Goal: Task Accomplishment & Management: Complete application form

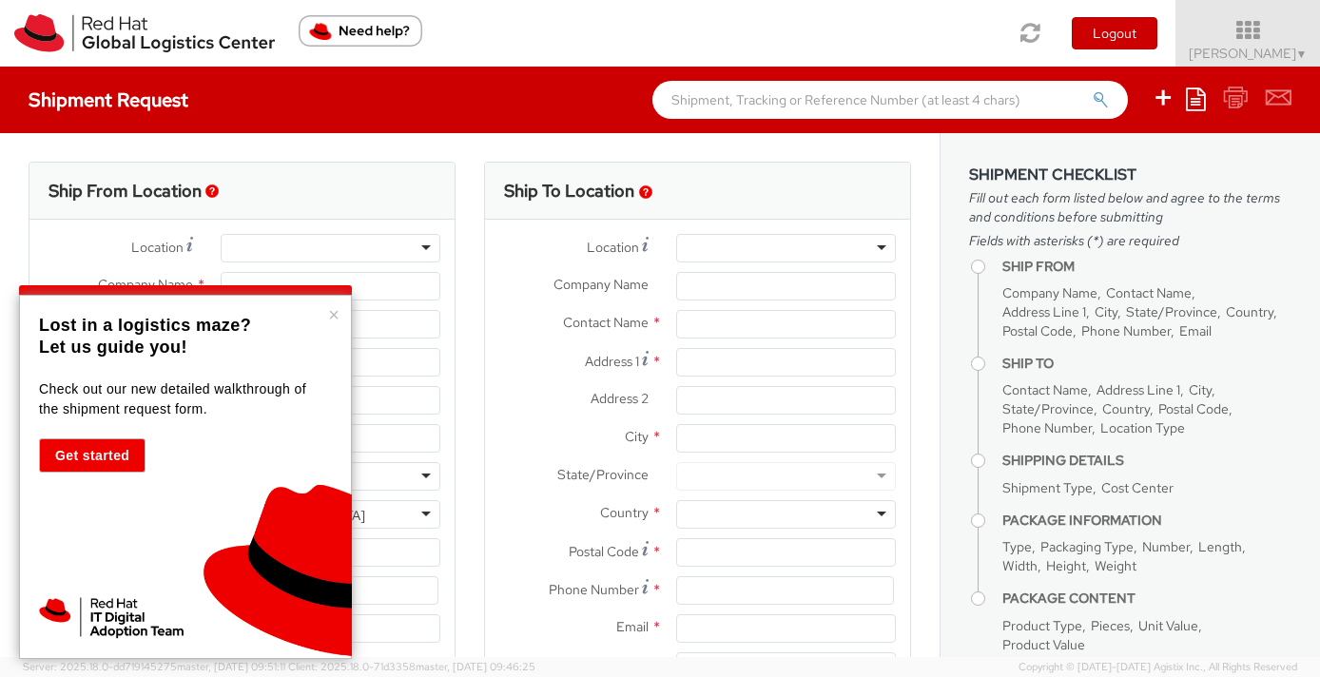
select select "506"
select select
click at [339, 312] on button "×" at bounding box center [333, 314] width 11 height 19
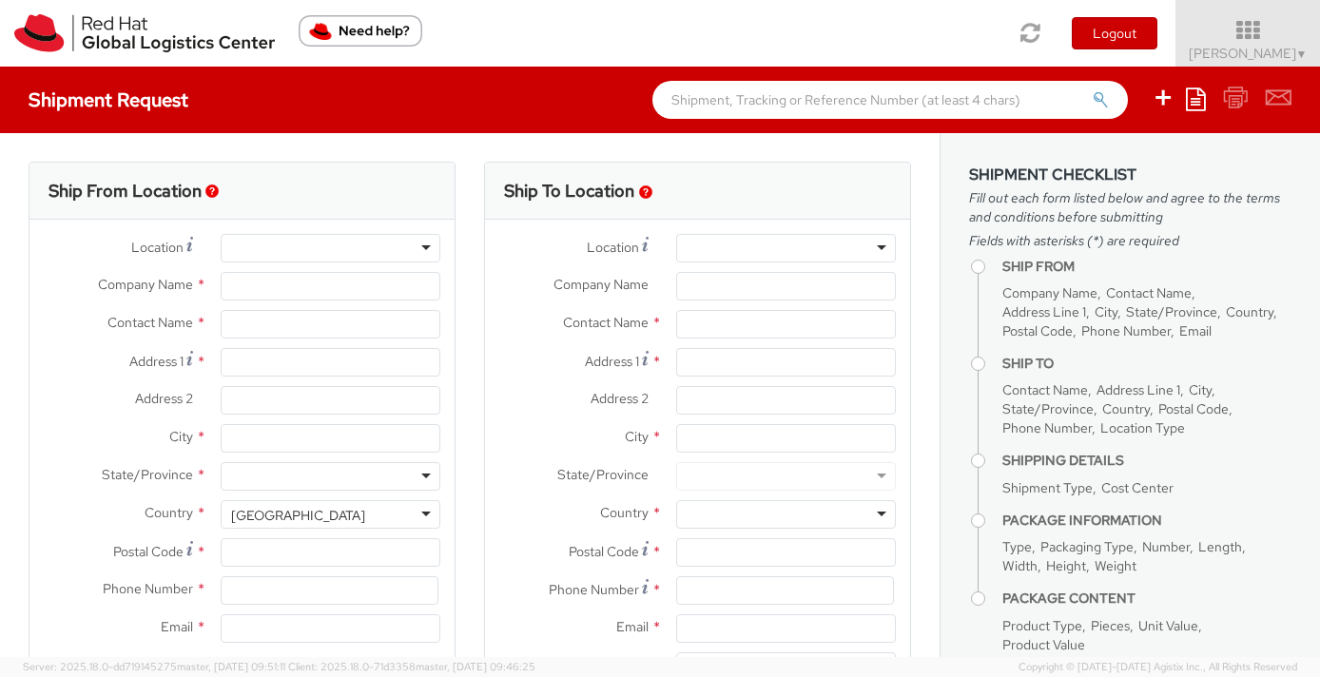
type input "Red Hat, Inc."
type input "[PERSON_NAME]"
type input "[STREET_ADDRESS]"
type input "RALEIGH"
type input "27601"
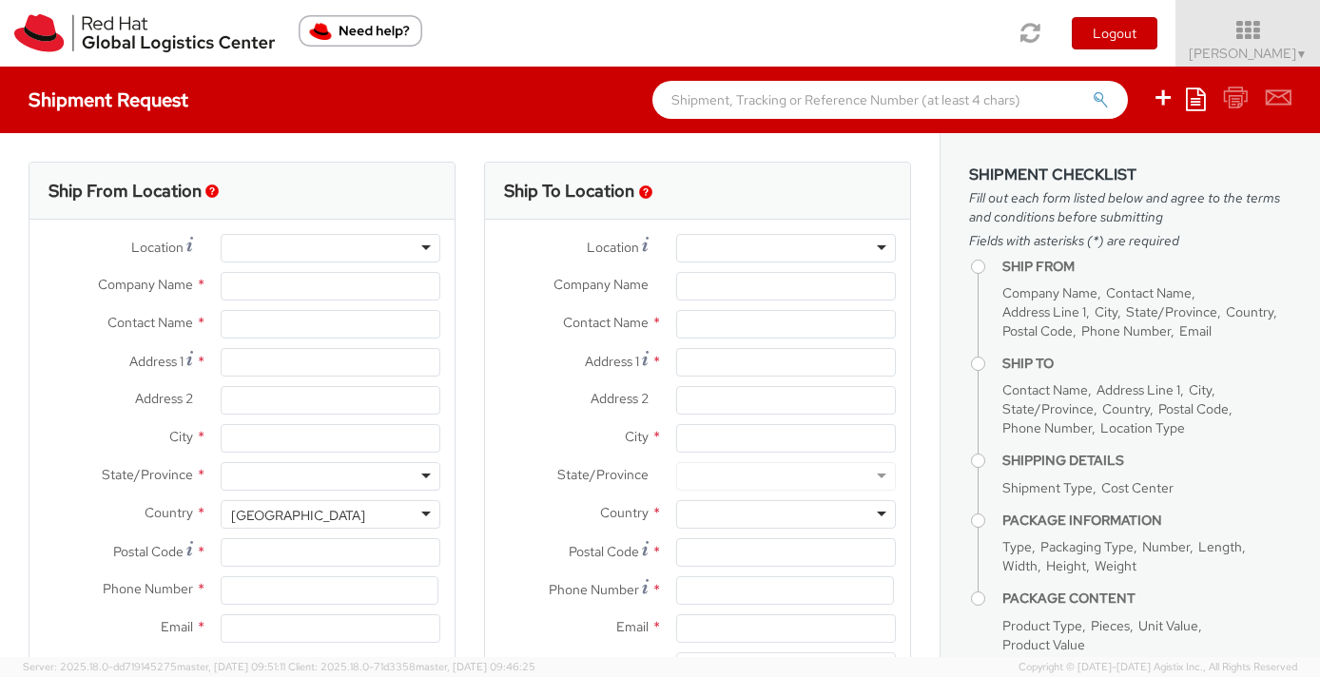
type input "[PHONE_NUMBER]"
type input "[EMAIL_ADDRESS][DOMAIN_NAME]"
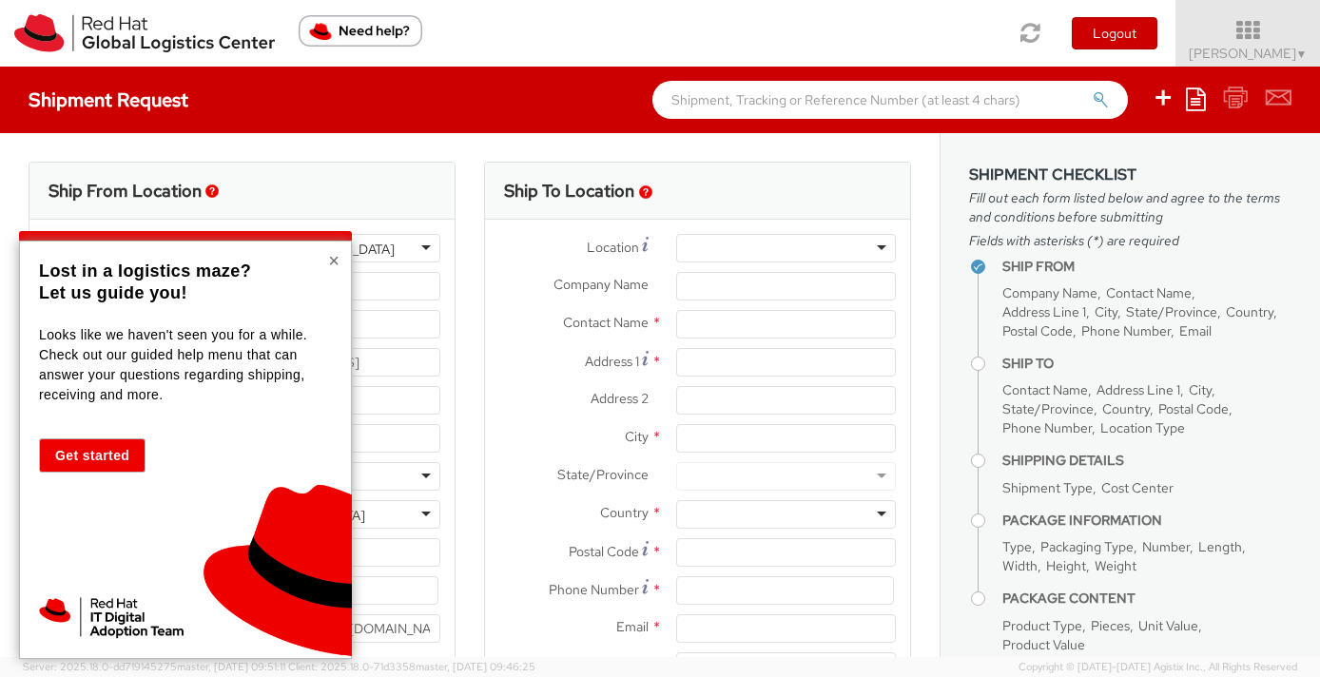
click at [338, 257] on button "×" at bounding box center [333, 260] width 11 height 19
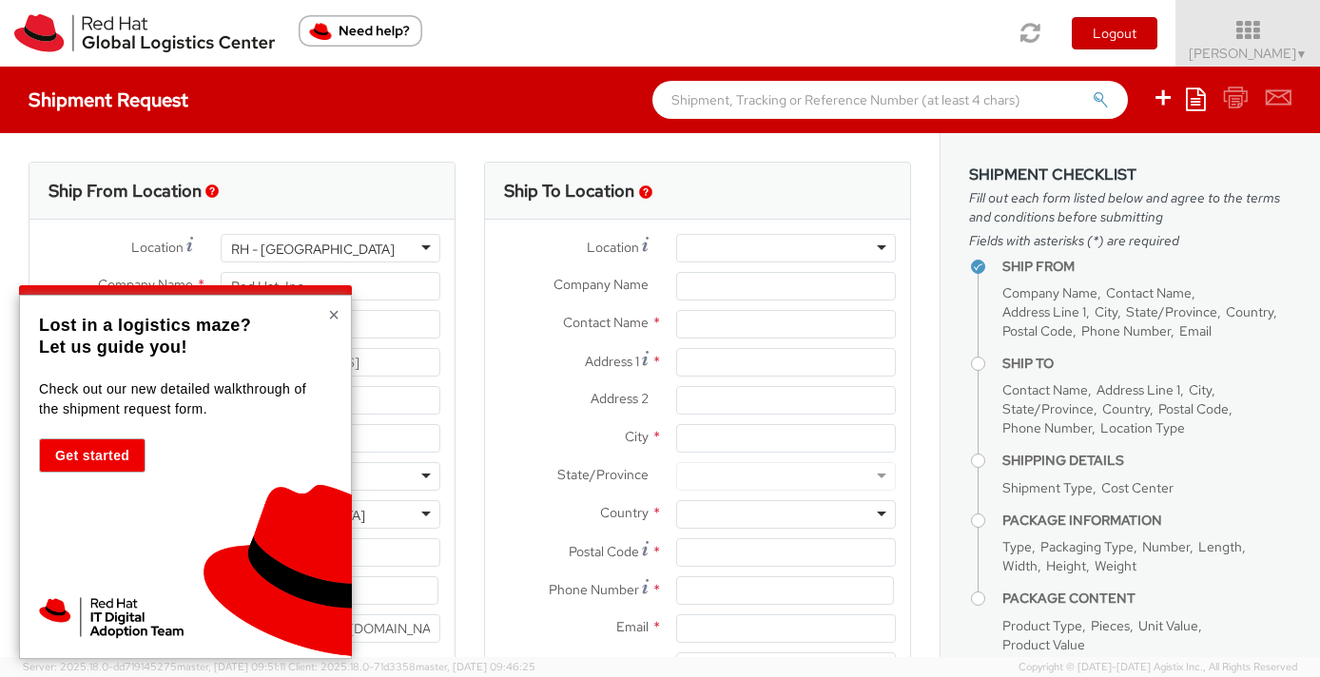
click at [338, 317] on button "×" at bounding box center [333, 314] width 11 height 19
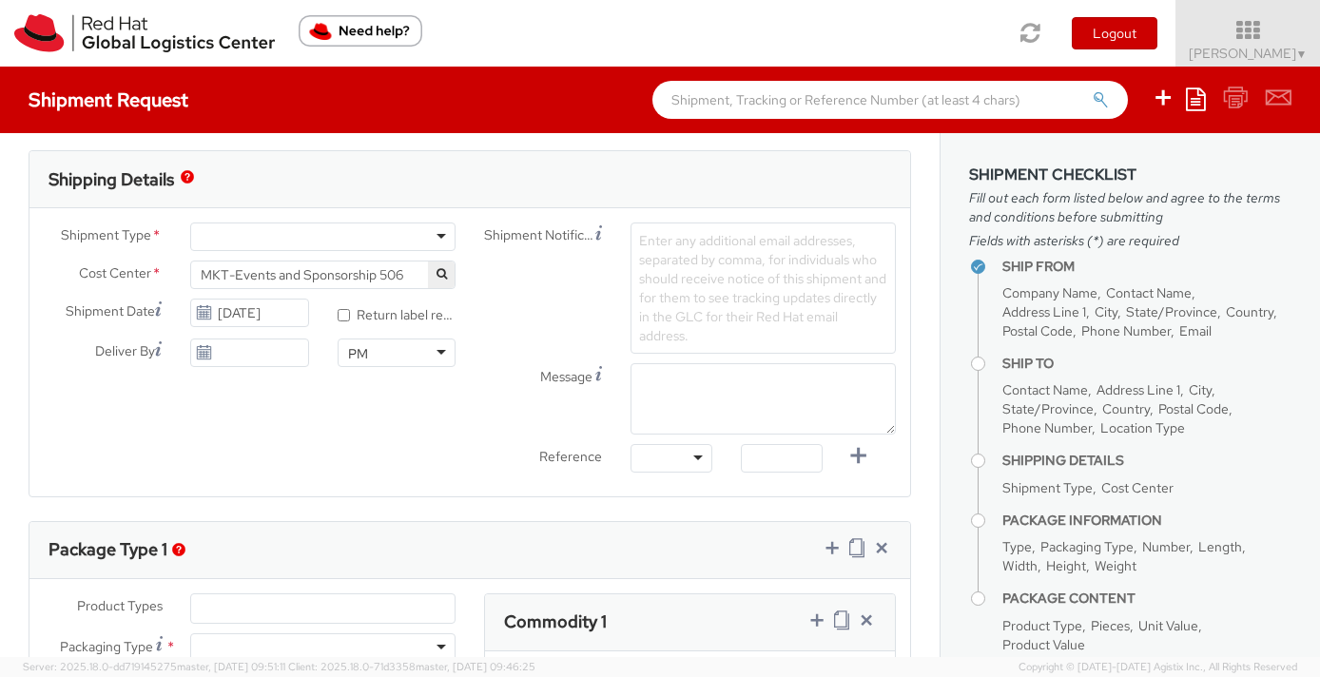
scroll to position [594, 0]
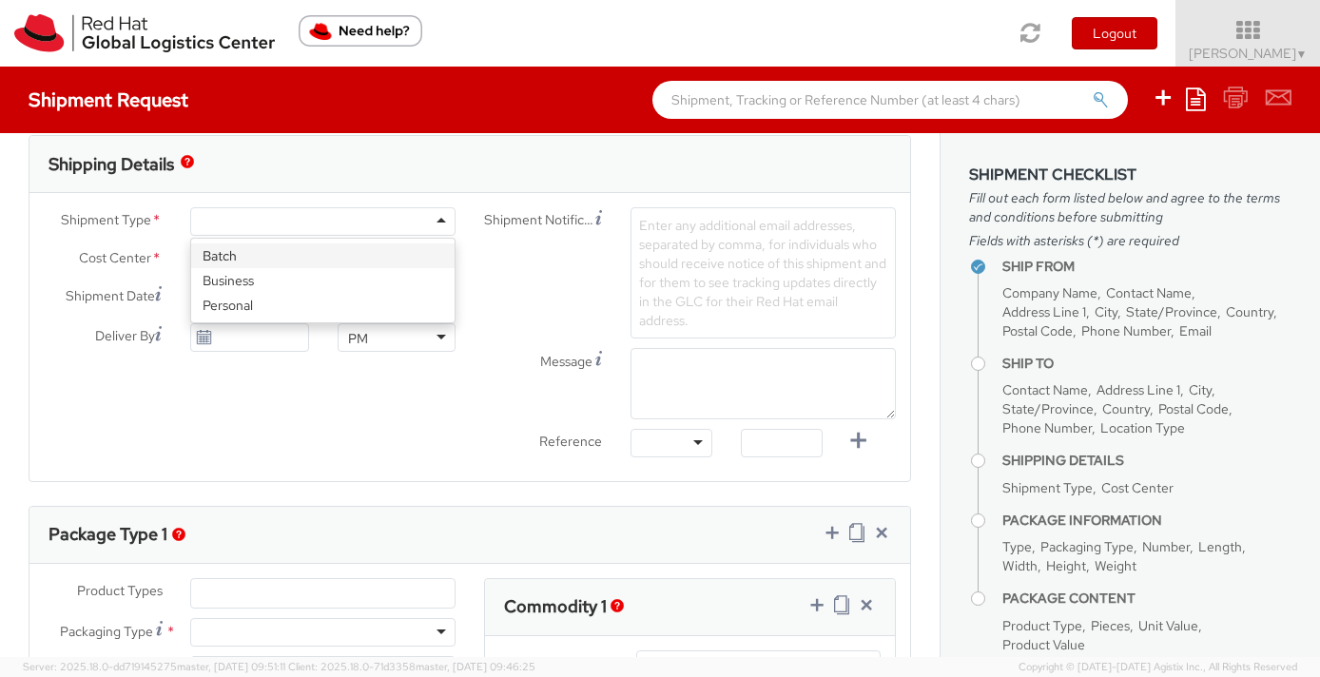
click at [440, 223] on div at bounding box center [322, 221] width 265 height 29
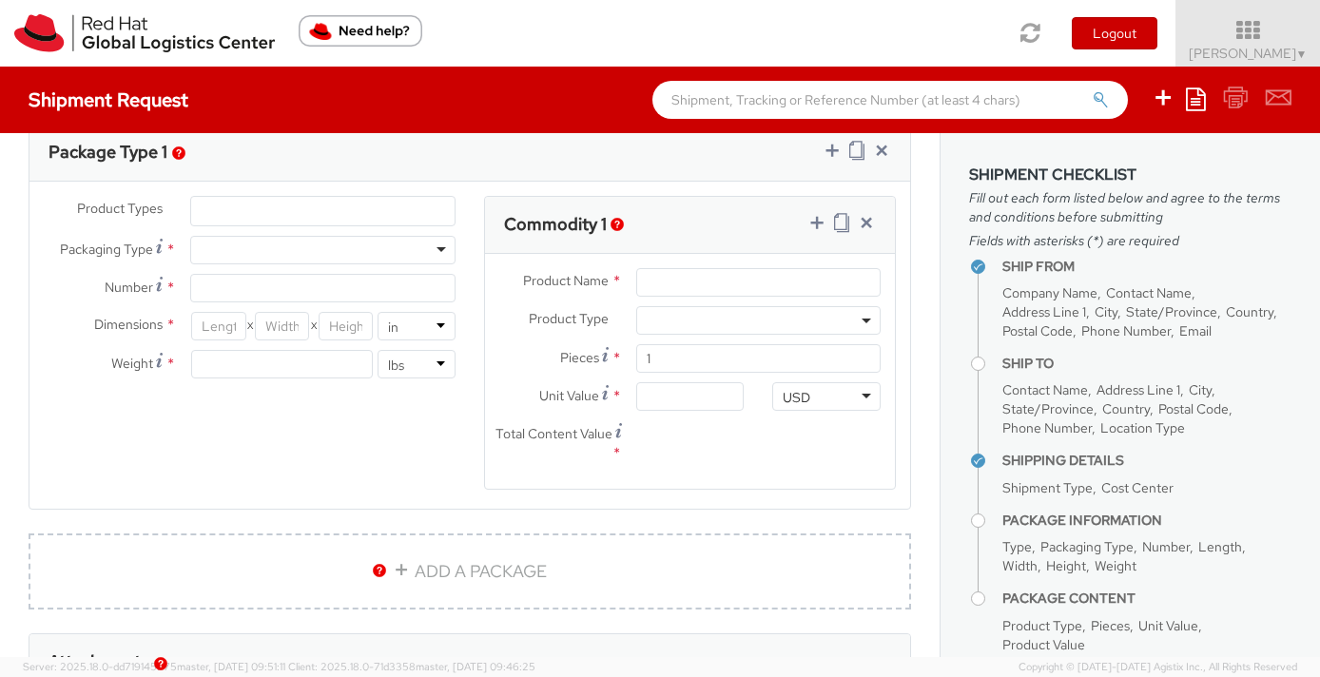
scroll to position [976, 0]
click at [440, 252] on div at bounding box center [322, 251] width 265 height 29
click at [321, 301] on input "Number *" at bounding box center [322, 289] width 265 height 29
type input "1"
click at [221, 333] on input "number" at bounding box center [218, 327] width 54 height 29
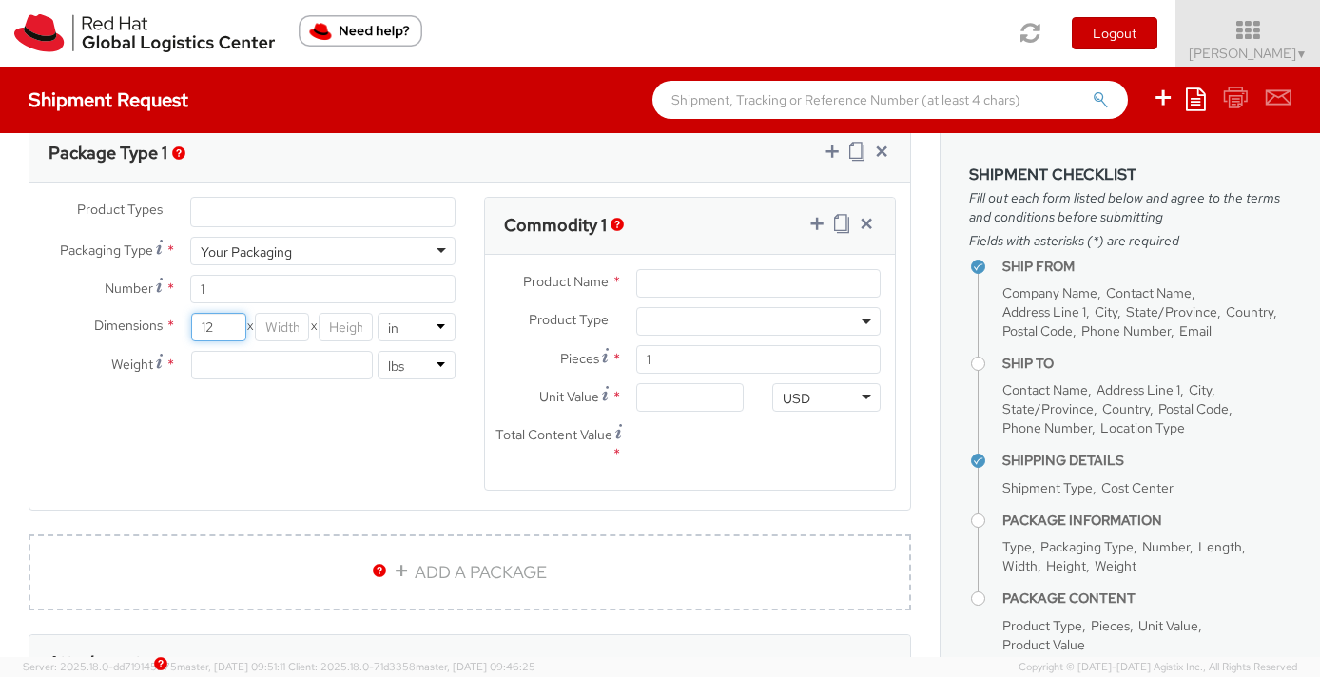
type input "12"
click at [282, 332] on input "number" at bounding box center [282, 327] width 54 height 29
type input "12"
drag, startPoint x: 220, startPoint y: 330, endPoint x: 108, endPoint y: 331, distance: 111.3
click at [108, 331] on div "Dimensions * 12 X 12 X in cm" at bounding box center [249, 327] width 440 height 29
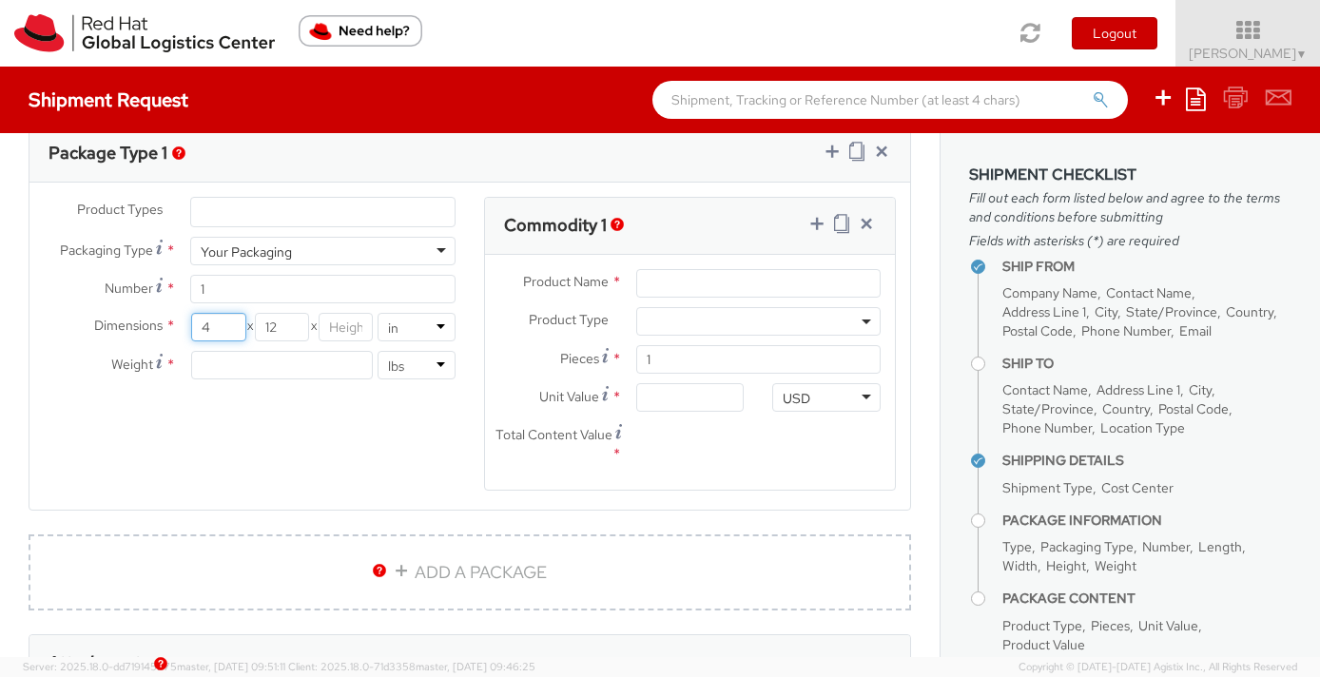
type input "4"
drag, startPoint x: 299, startPoint y: 327, endPoint x: 223, endPoint y: 326, distance: 75.1
click at [222, 327] on div "4 X 12 X" at bounding box center [283, 327] width 184 height 29
type input "4"
click at [356, 334] on input "number" at bounding box center [346, 327] width 54 height 29
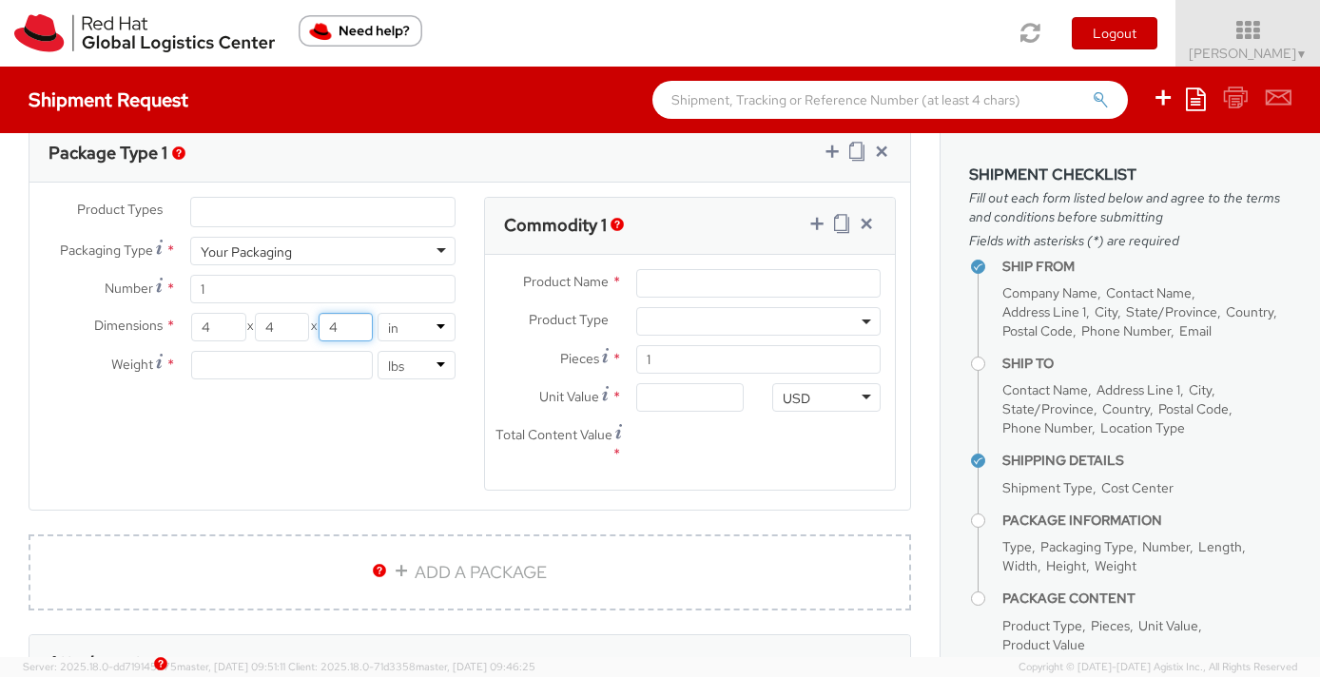
type input "4"
click at [245, 462] on div "Product Types * Documents Docking Station Laptop Monitor Other Hardware Server …" at bounding box center [469, 356] width 881 height 318
click at [243, 365] on input "number" at bounding box center [282, 365] width 182 height 29
type input "10"
click at [203, 466] on div "Product Types * Documents Docking Station Laptop Monitor Other Hardware Server …" at bounding box center [469, 356] width 881 height 318
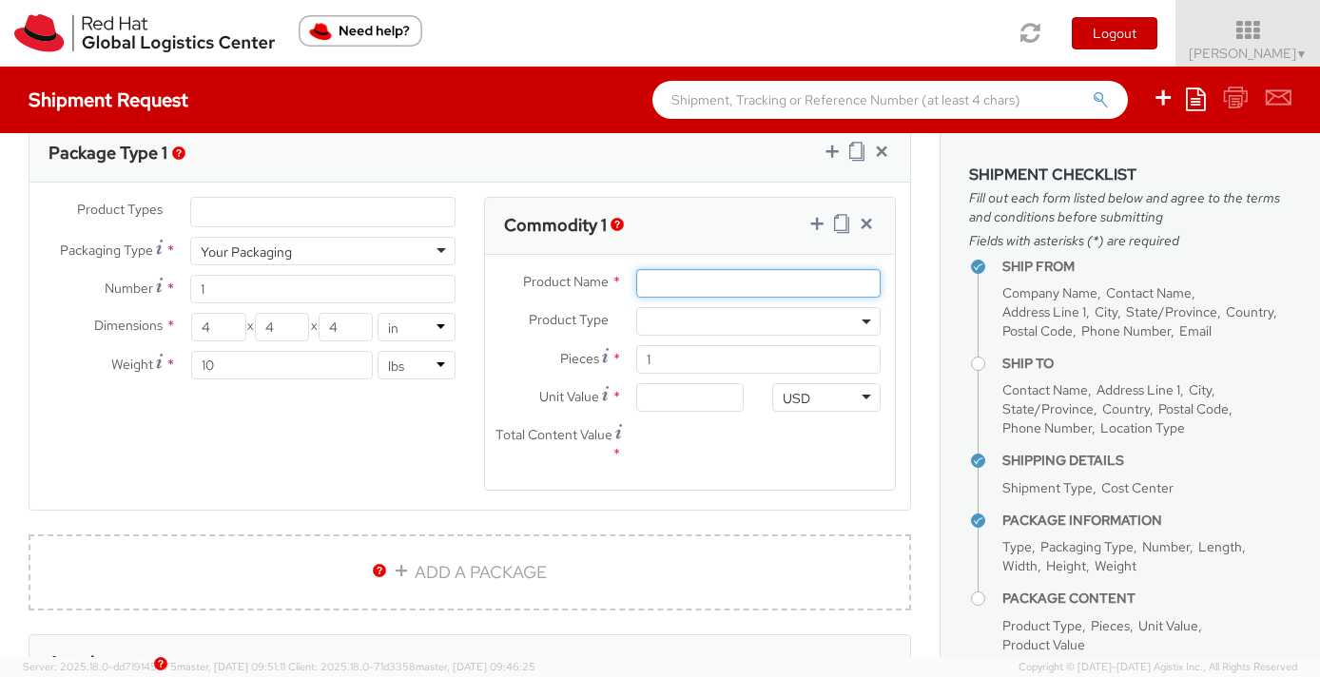
click at [680, 291] on input "Product Name *" at bounding box center [758, 283] width 244 height 29
type input "luggage tags"
click at [724, 325] on span at bounding box center [758, 321] width 244 height 29
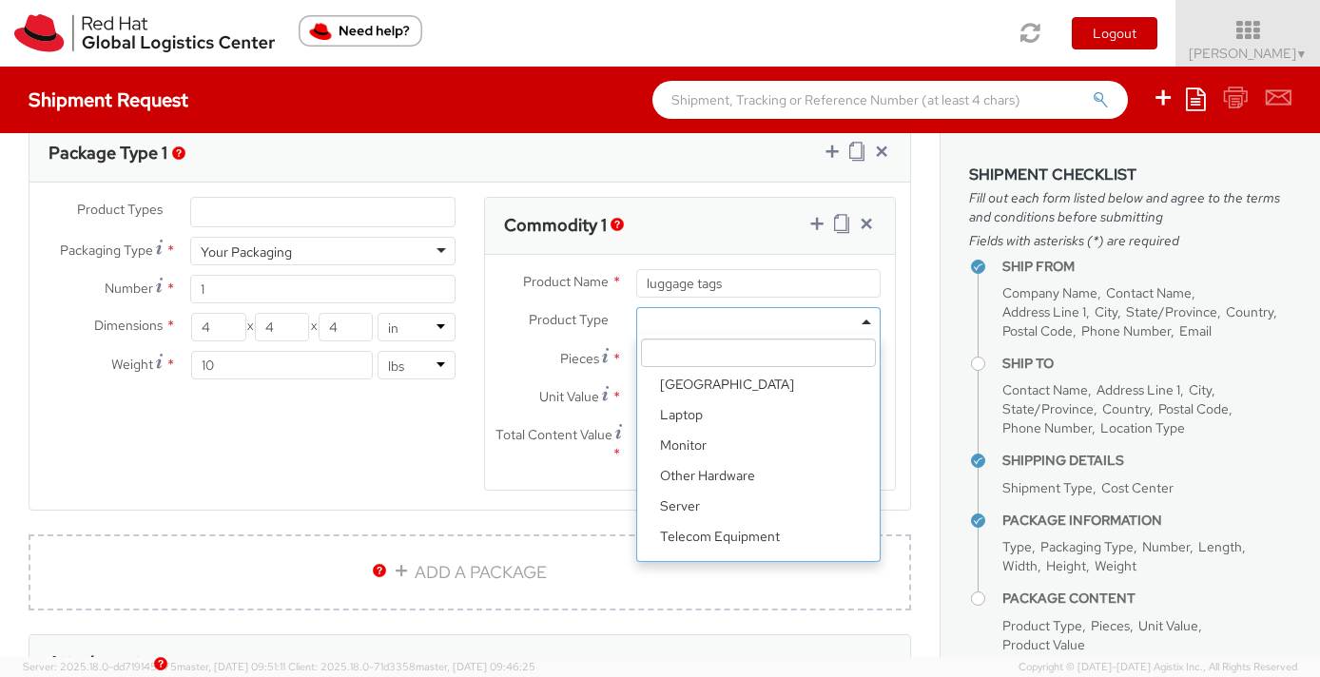
scroll to position [84, 0]
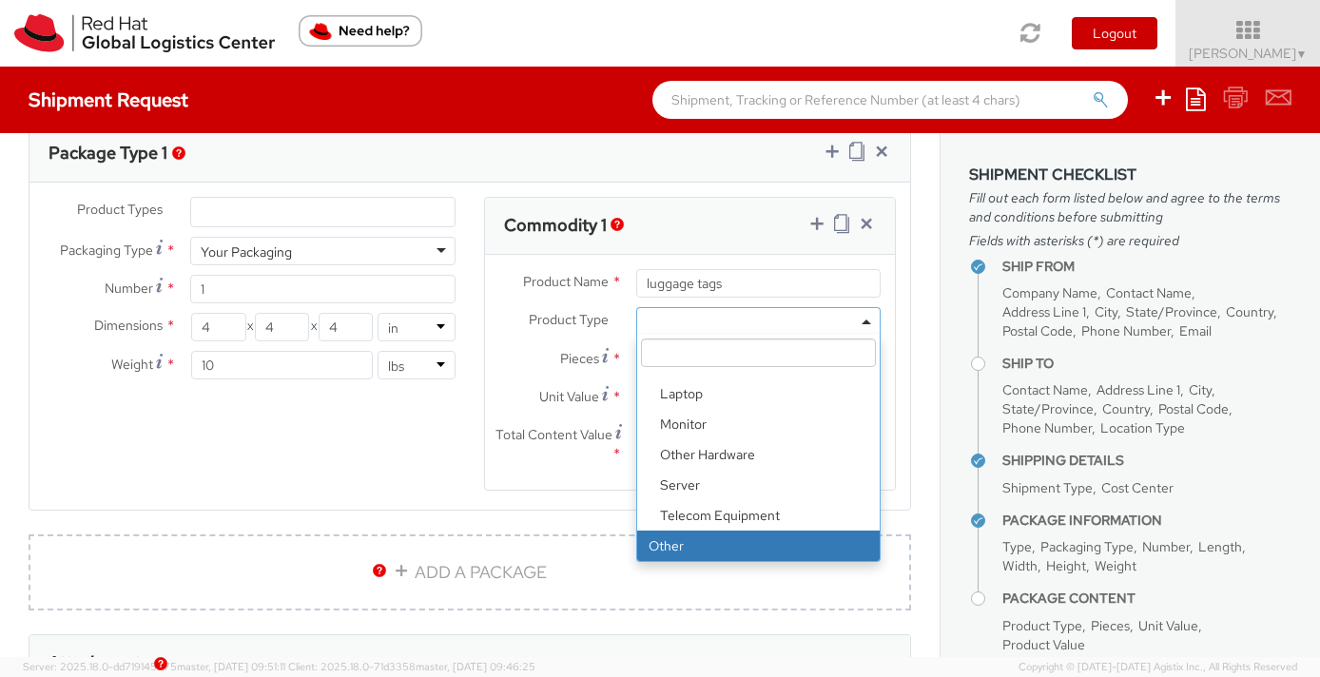
select select "OTHER"
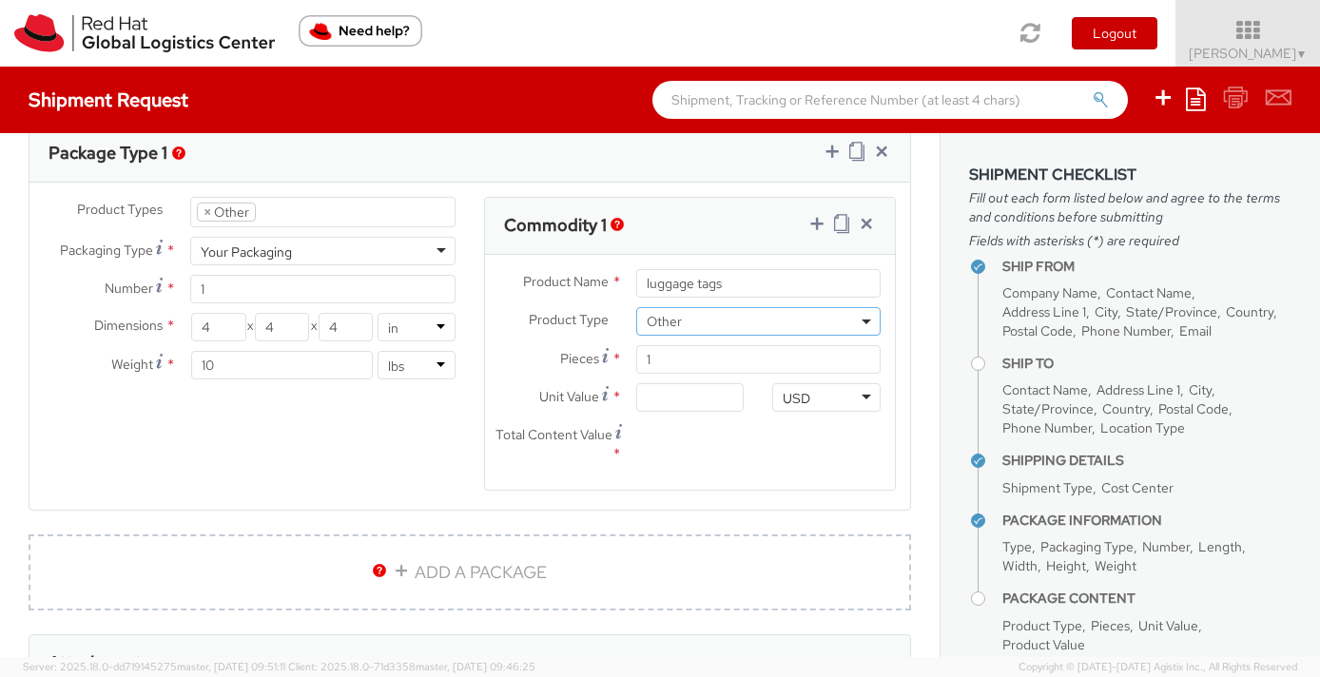
scroll to position [152, 0]
click at [690, 362] on input "1" at bounding box center [758, 359] width 244 height 29
type input "18"
type input "0.00"
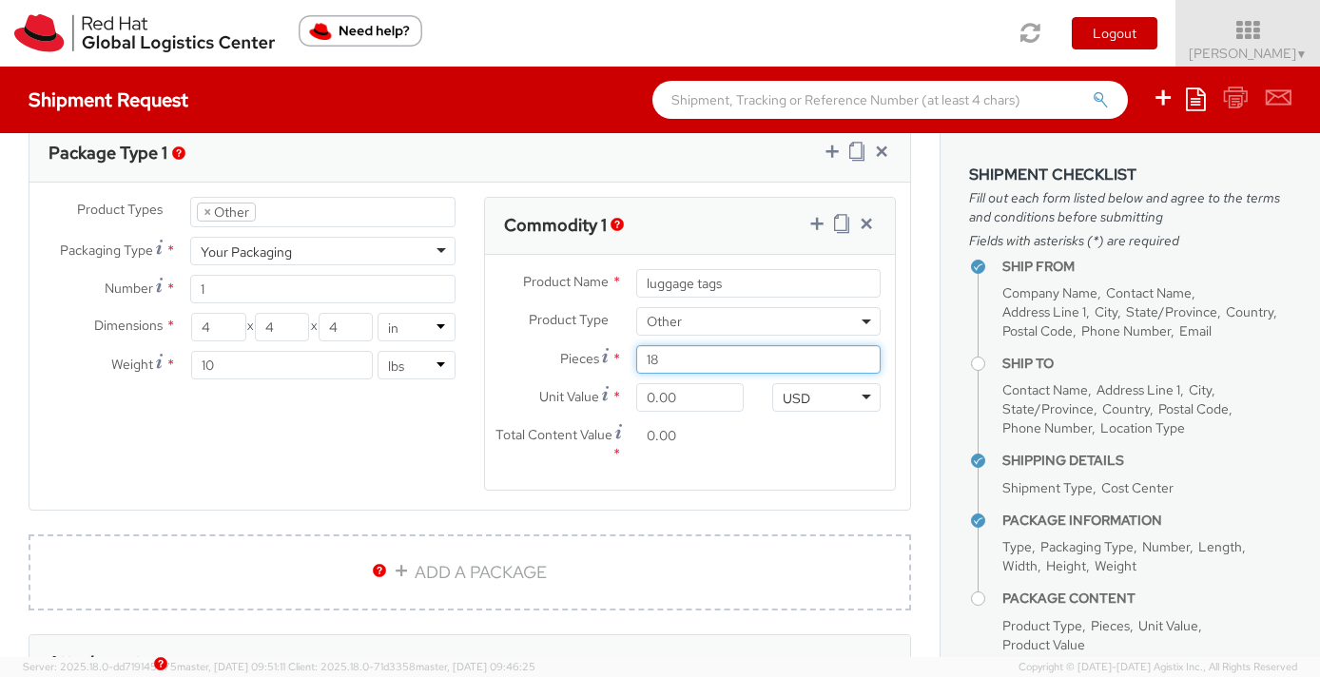
type input "18"
click at [732, 454] on div "Total Content Value * 0.00" at bounding box center [621, 443] width 273 height 45
click at [696, 398] on input "0.00" at bounding box center [690, 397] width 108 height 29
type input "30.00"
type input "540.00"
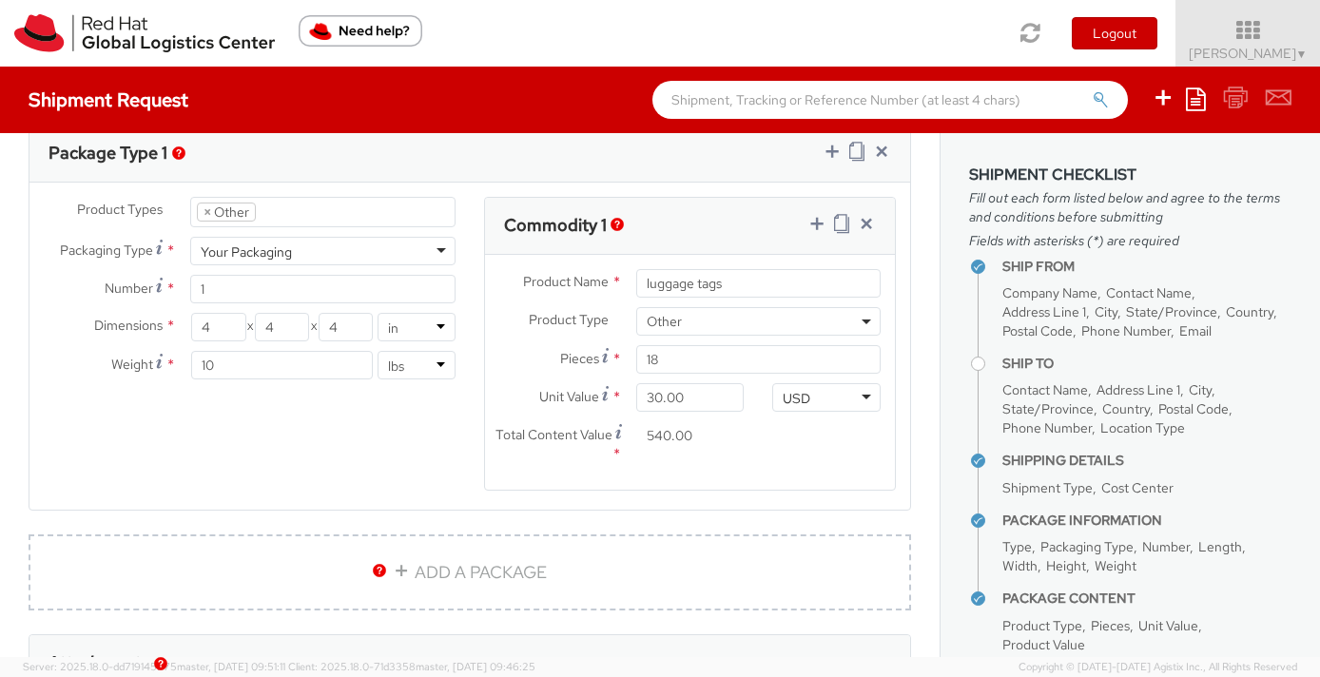
click at [702, 470] on div "Total Content Value * 540.00" at bounding box center [621, 448] width 273 height 54
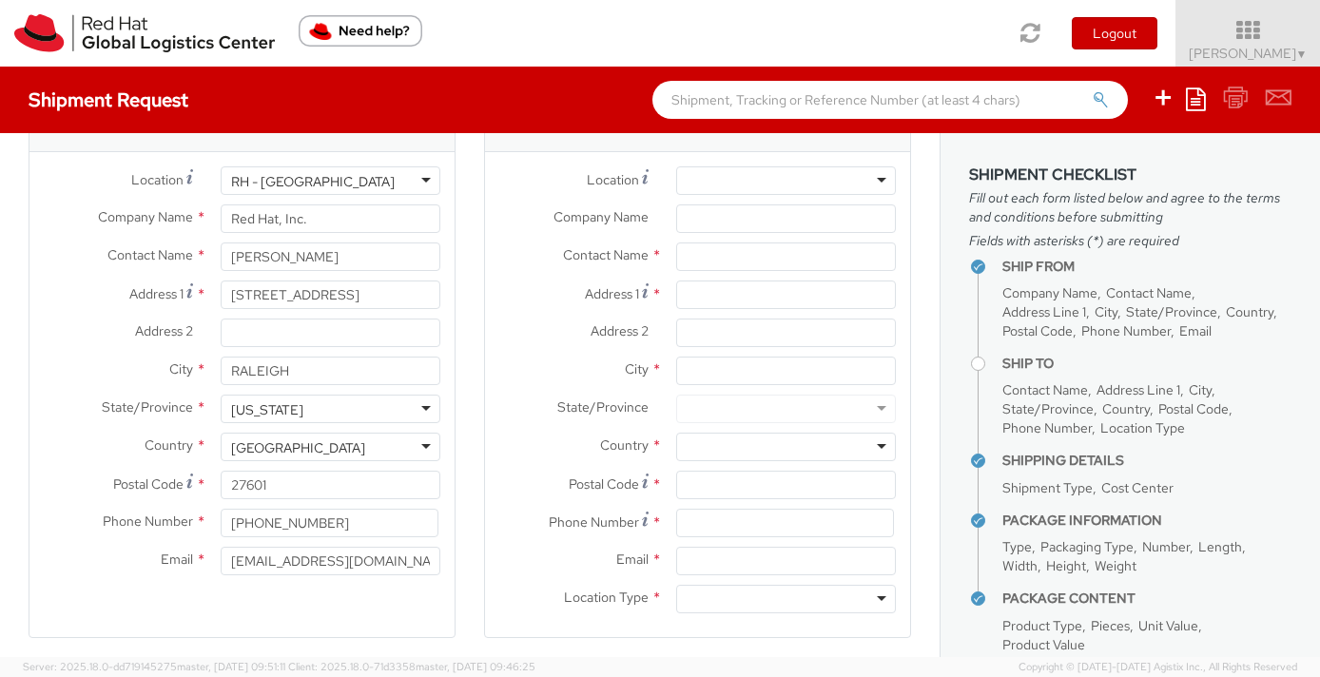
scroll to position [65, 0]
click at [704, 259] on input "text" at bounding box center [786, 259] width 220 height 29
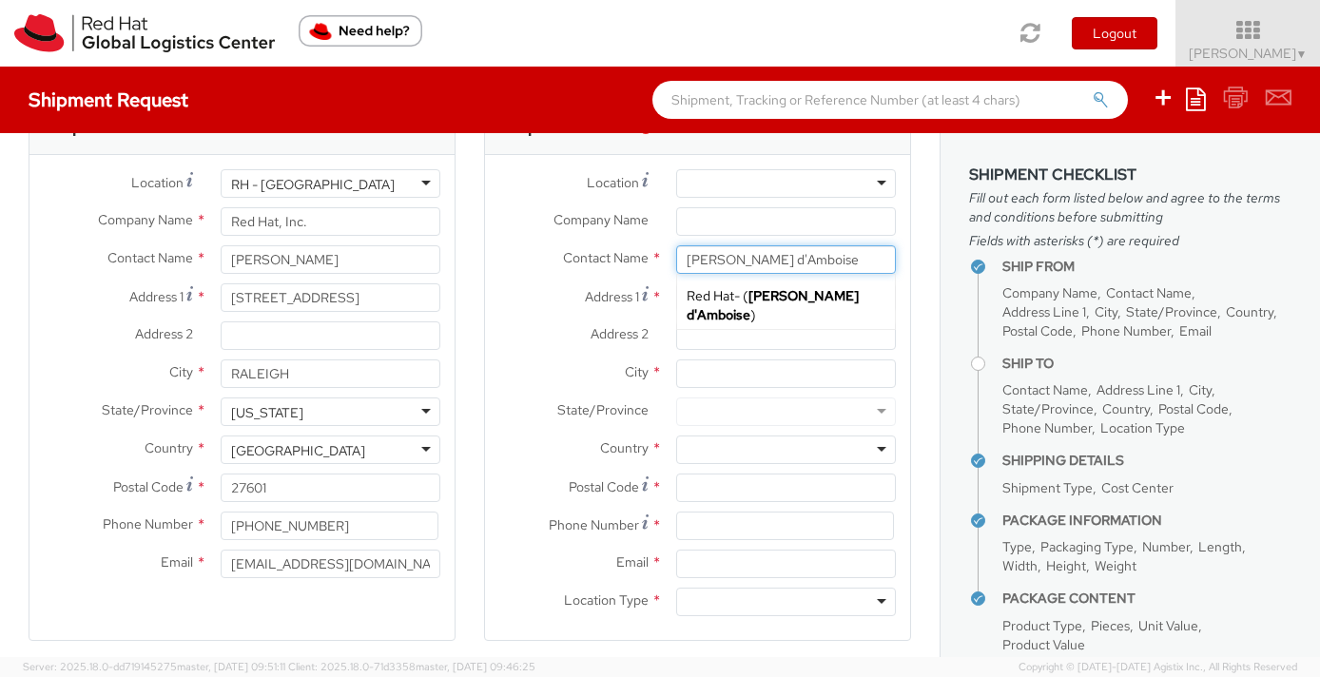
type input "[PERSON_NAME] d'Amboise"
click at [693, 336] on input "Address 2 *" at bounding box center [786, 335] width 220 height 29
click at [725, 296] on input "Address 1 *" at bounding box center [786, 297] width 220 height 29
paste input "[STREET_ADDRESS]"
type input "[STREET_ADDRESS]"
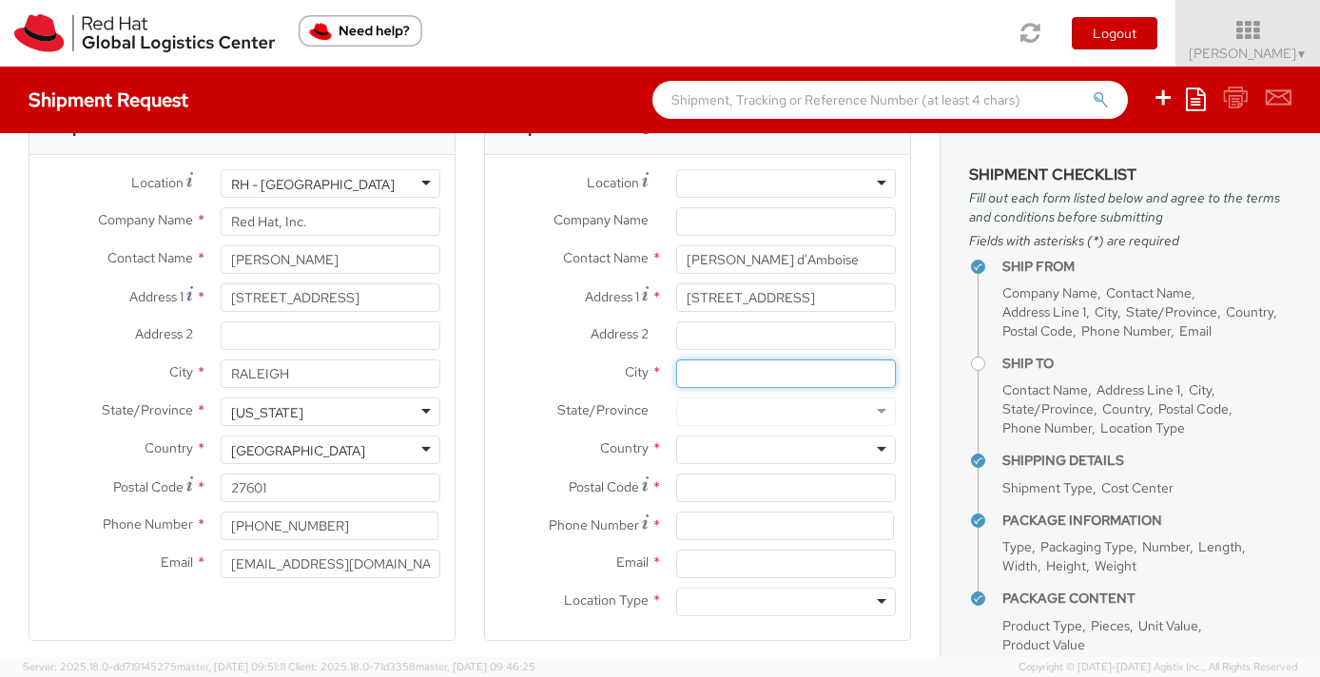
click at [706, 379] on input "City *" at bounding box center [786, 373] width 220 height 29
paste input "[PERSON_NAME][GEOGRAPHIC_DATA]"
type input "[PERSON_NAME][GEOGRAPHIC_DATA]"
click at [689, 449] on input "select-one" at bounding box center [689, 450] width 4 height 19
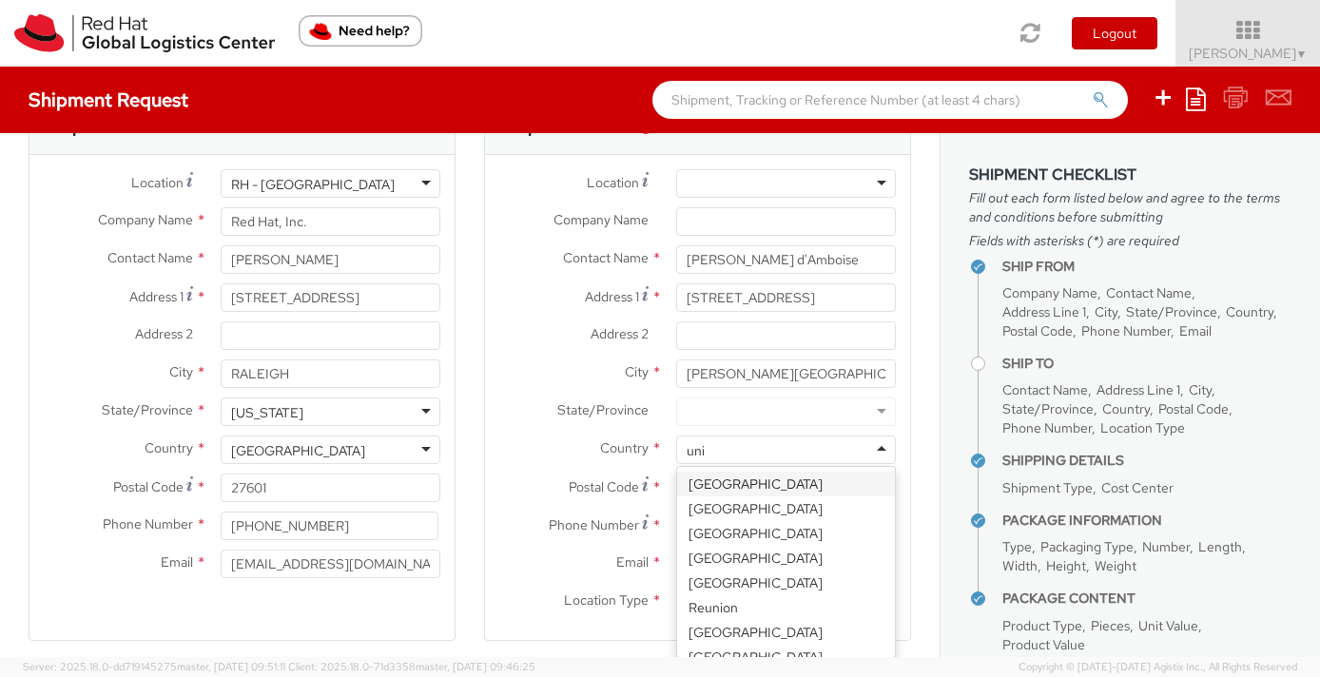
type input "unit"
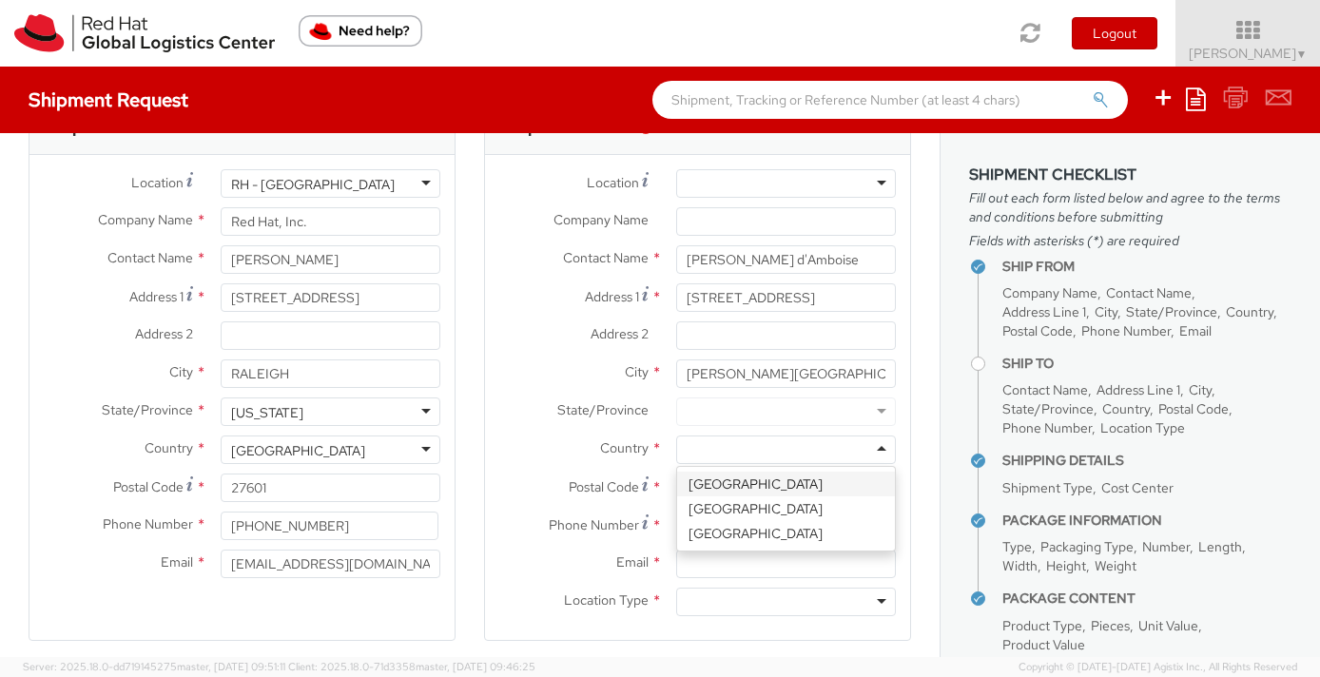
scroll to position [0, 0]
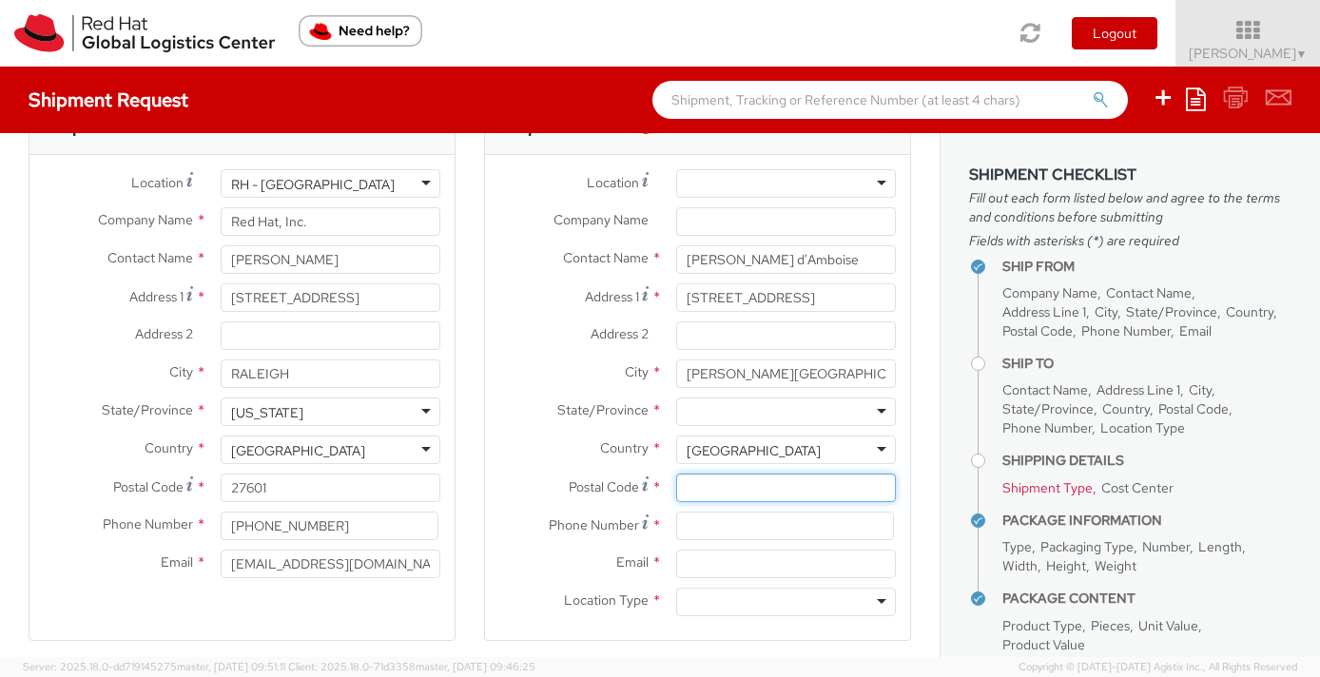
click at [703, 492] on input "Postal Code *" at bounding box center [786, 488] width 220 height 29
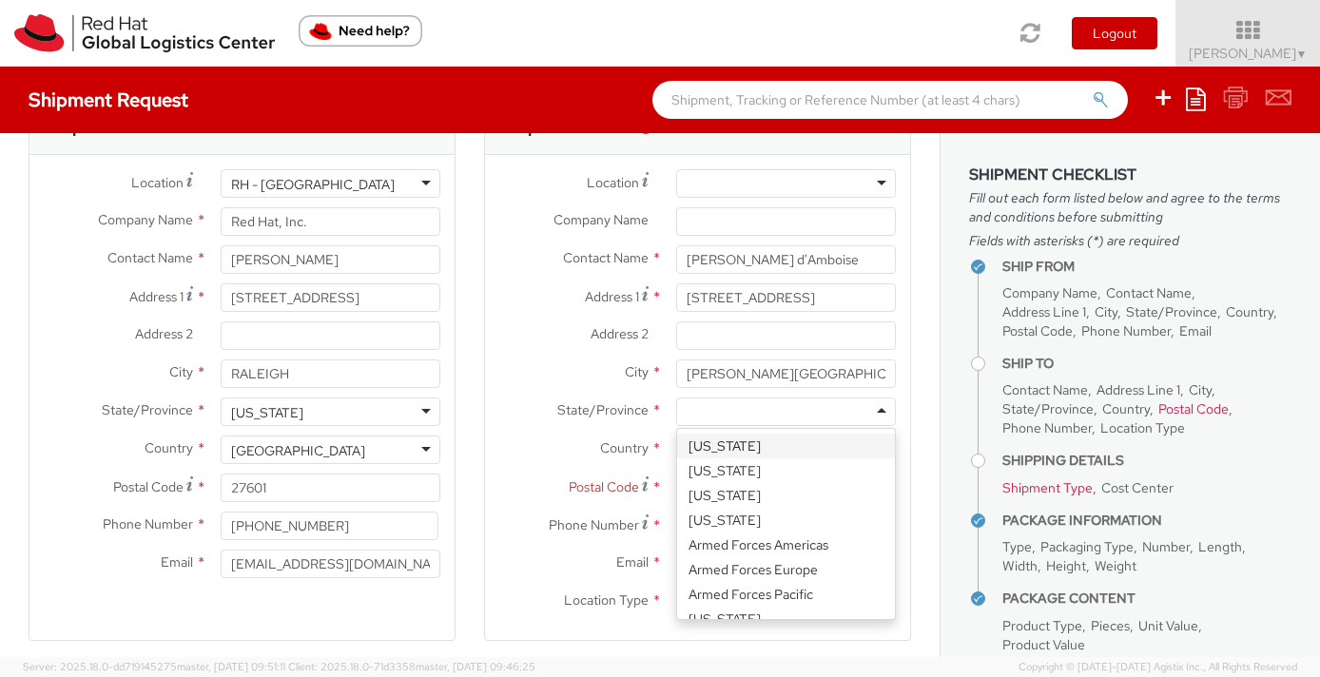
click at [700, 411] on div at bounding box center [786, 412] width 220 height 29
type input "new"
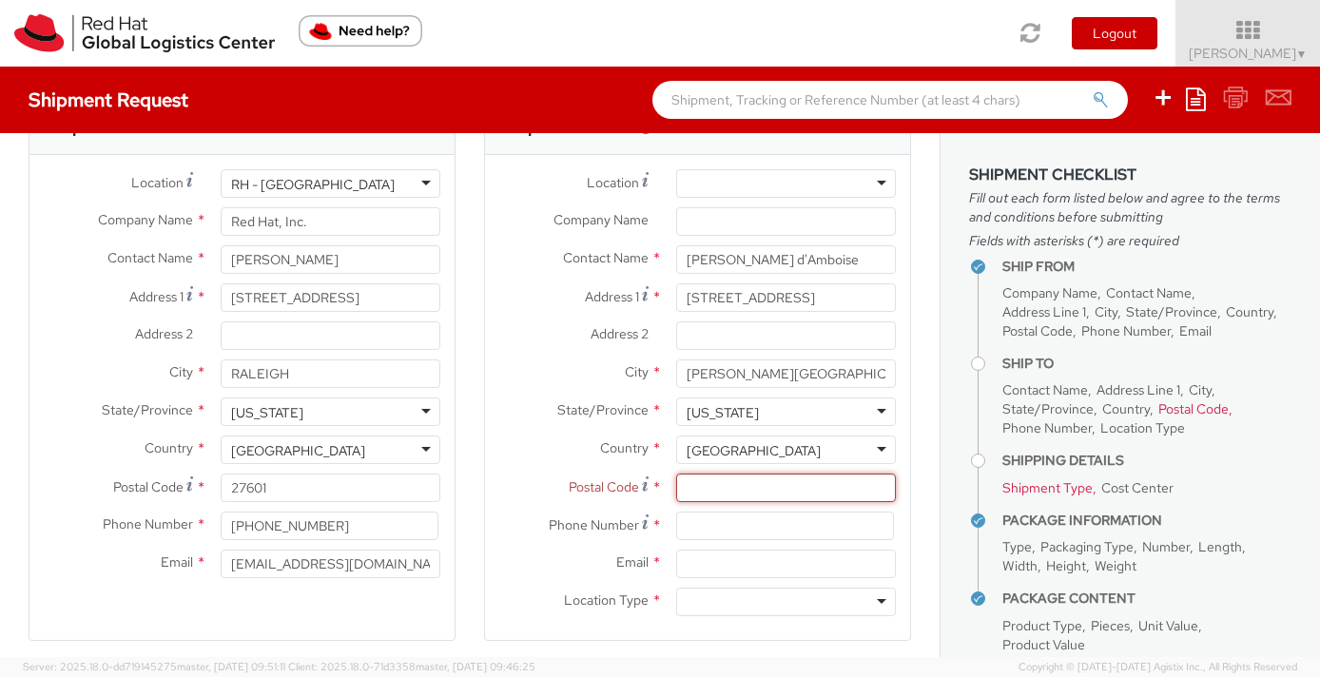
click at [696, 488] on input "Postal Code *" at bounding box center [786, 488] width 220 height 29
paste input "07950"
type input "07950"
click at [694, 528] on input at bounding box center [785, 526] width 218 height 29
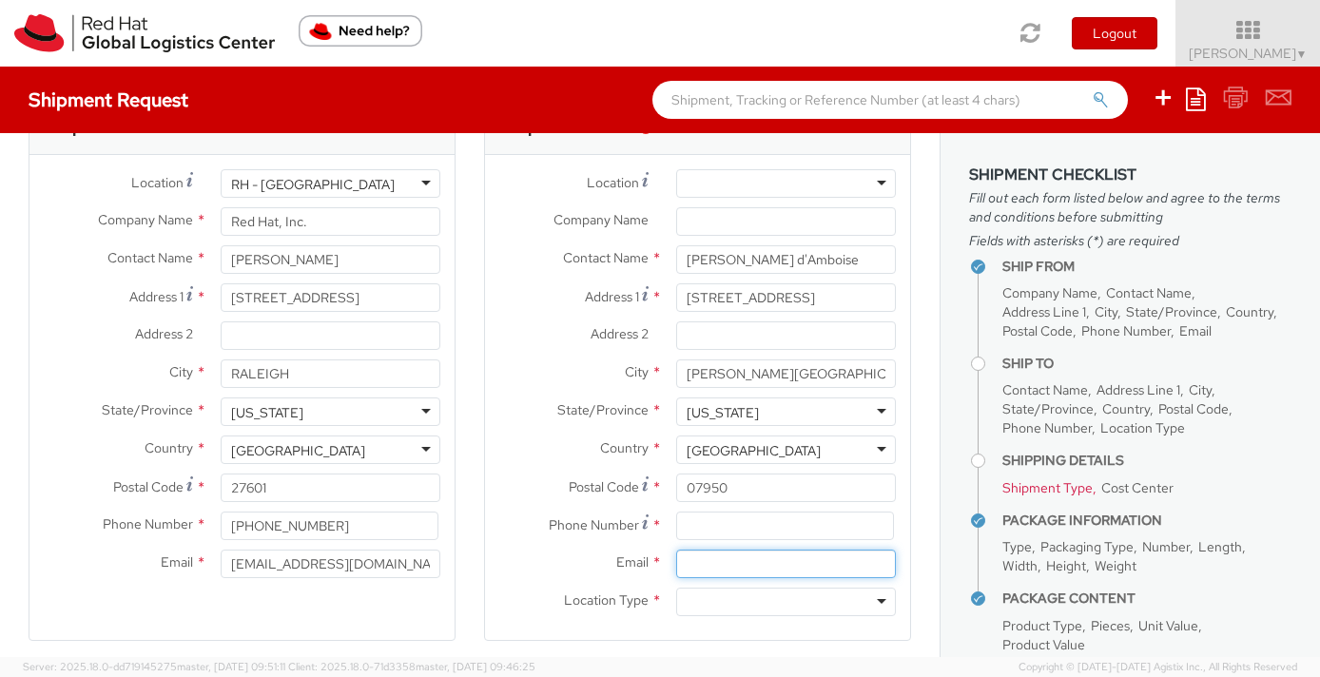
click at [696, 573] on input "Email *" at bounding box center [786, 564] width 220 height 29
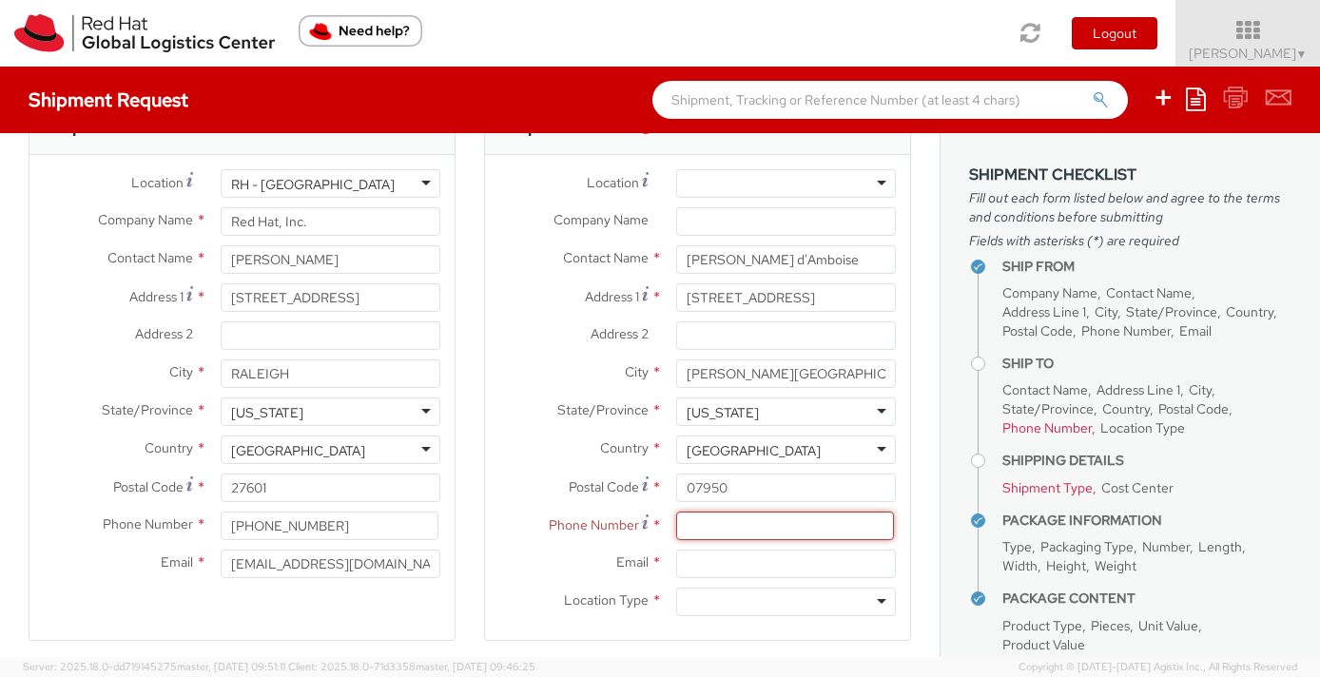
click at [712, 533] on input at bounding box center [785, 526] width 218 height 29
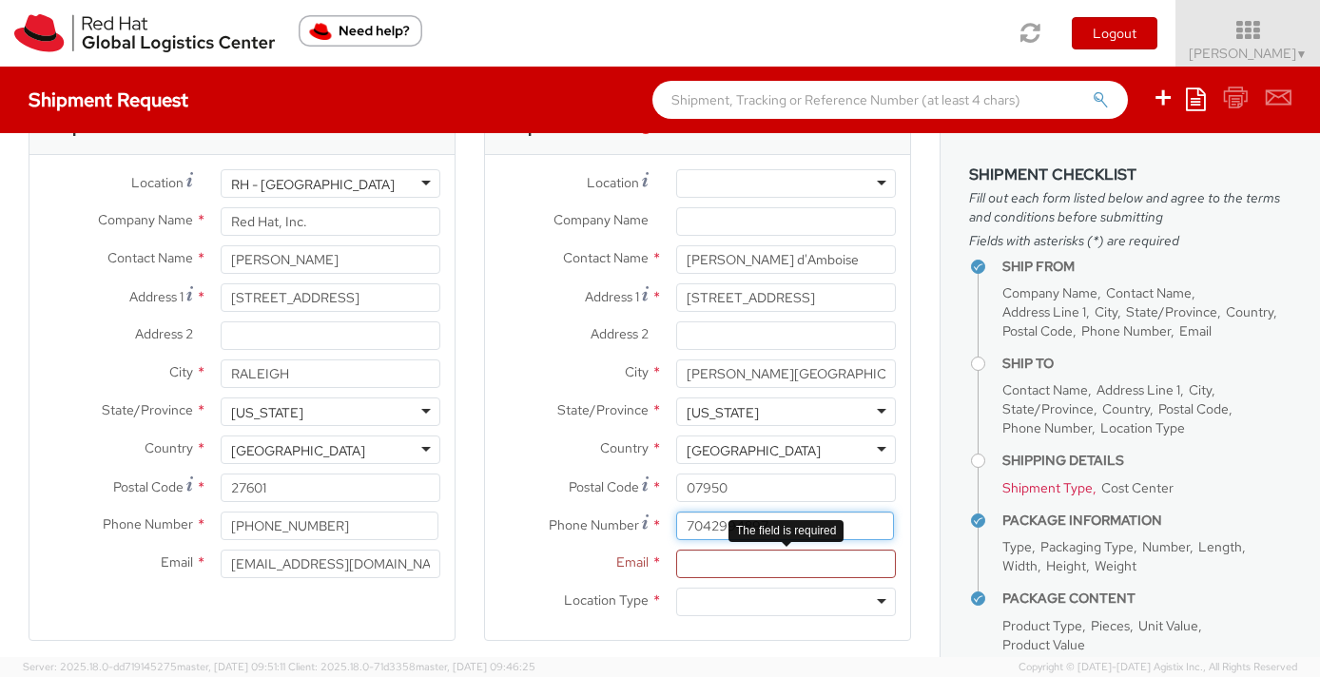
type input "7042994897"
click at [704, 556] on input "Email *" at bounding box center [786, 564] width 220 height 29
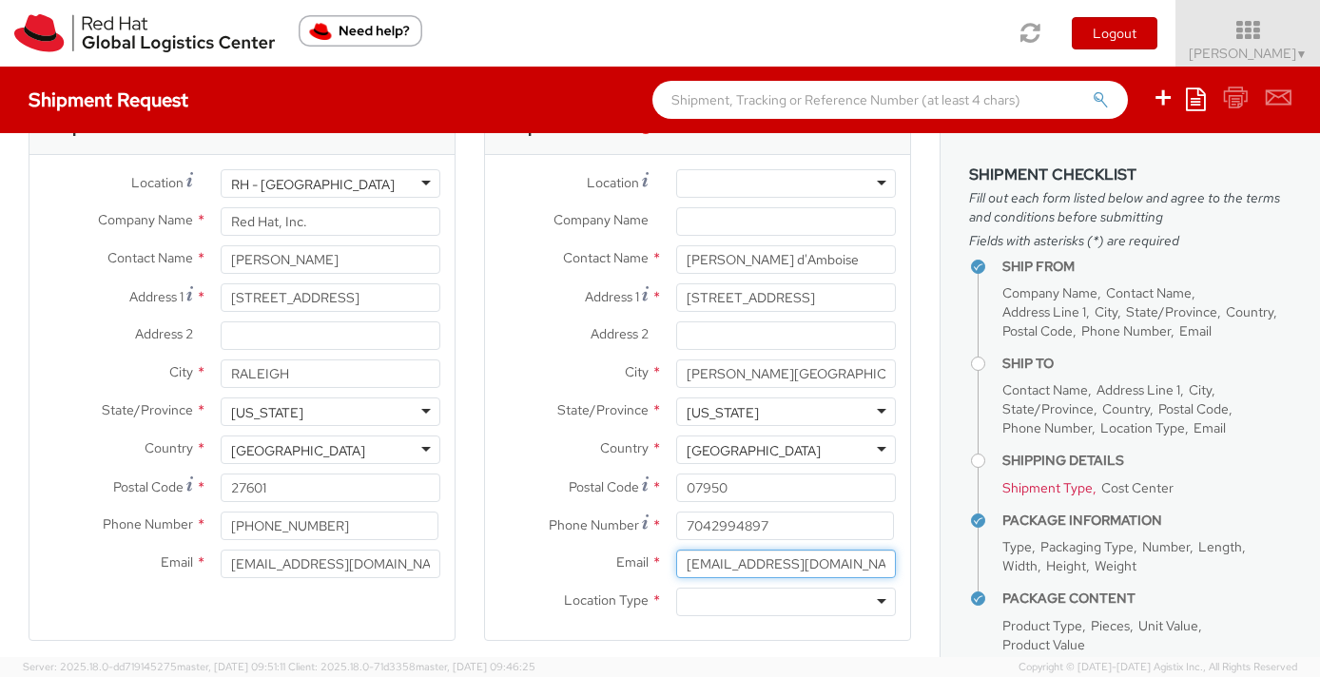
type input "[EMAIL_ADDRESS][DOMAIN_NAME]"
click at [558, 572] on label "Email *" at bounding box center [573, 562] width 177 height 25
click at [676, 572] on input "[EMAIL_ADDRESS][DOMAIN_NAME]" at bounding box center [786, 564] width 220 height 29
click at [884, 603] on div at bounding box center [786, 602] width 220 height 29
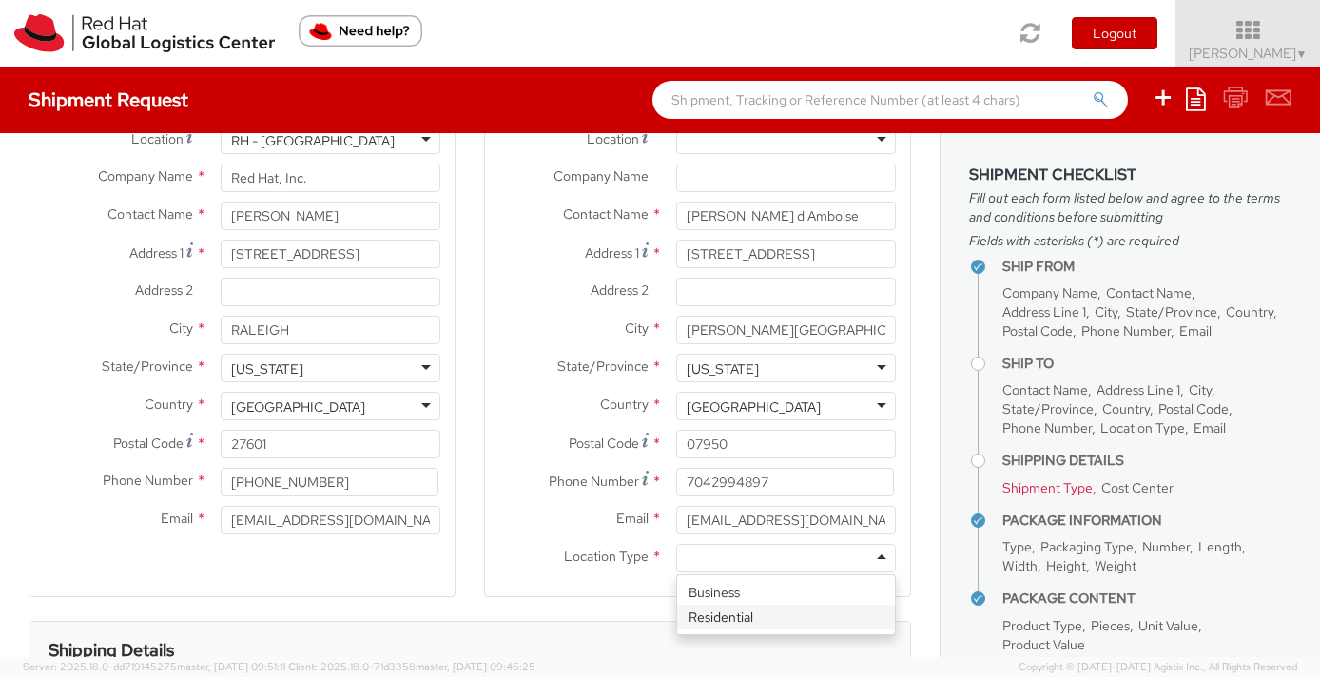
scroll to position [116, 0]
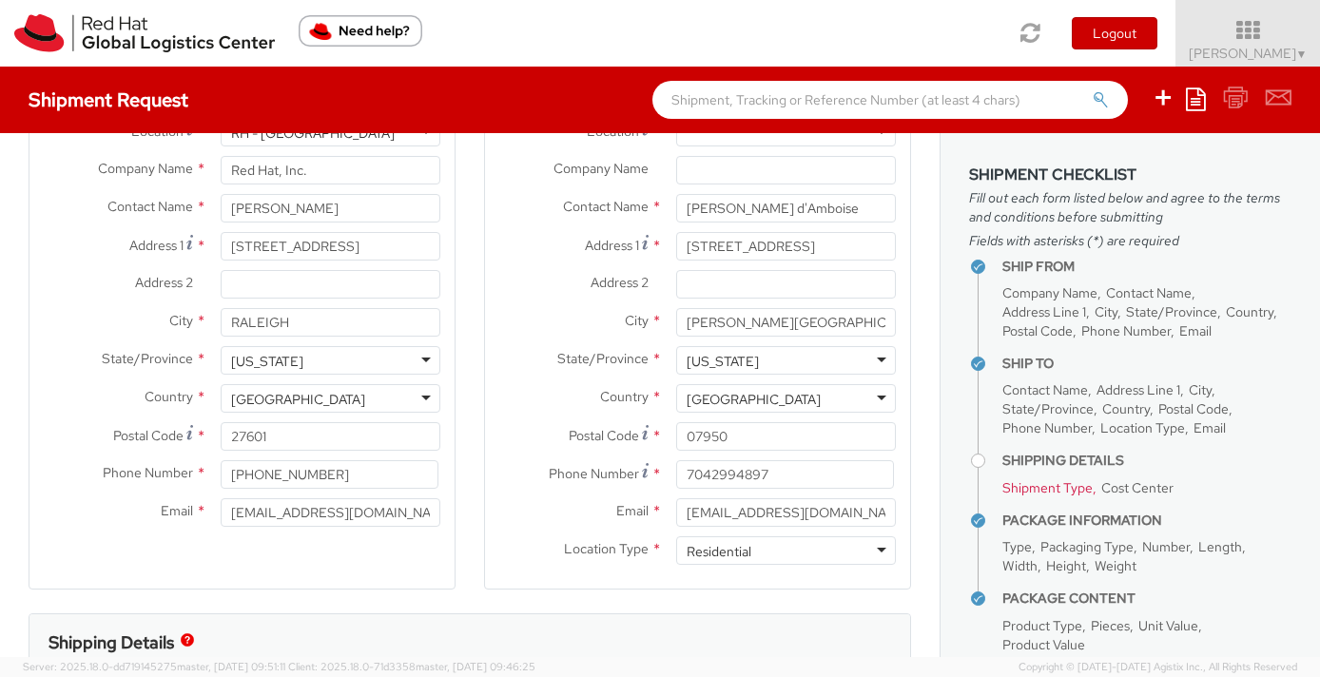
click at [568, 562] on div "Location Type * Residential Residential Business Residential" at bounding box center [697, 550] width 425 height 29
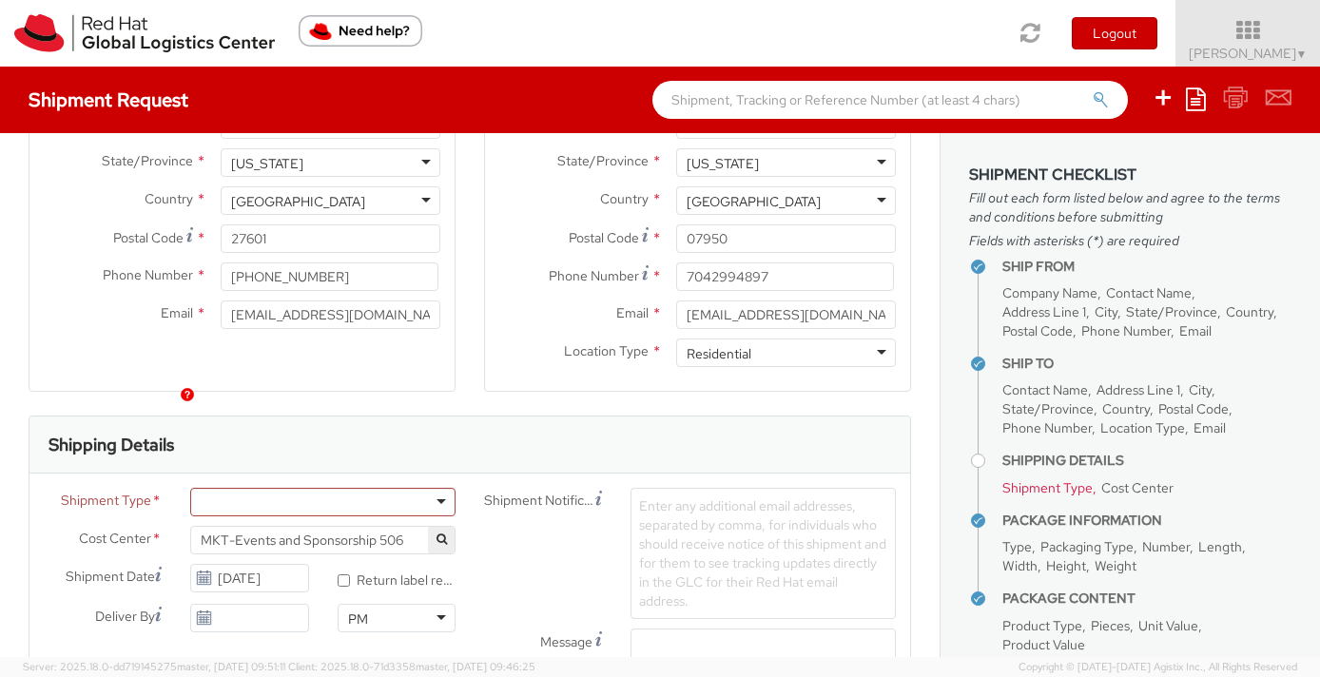
scroll to position [391, 0]
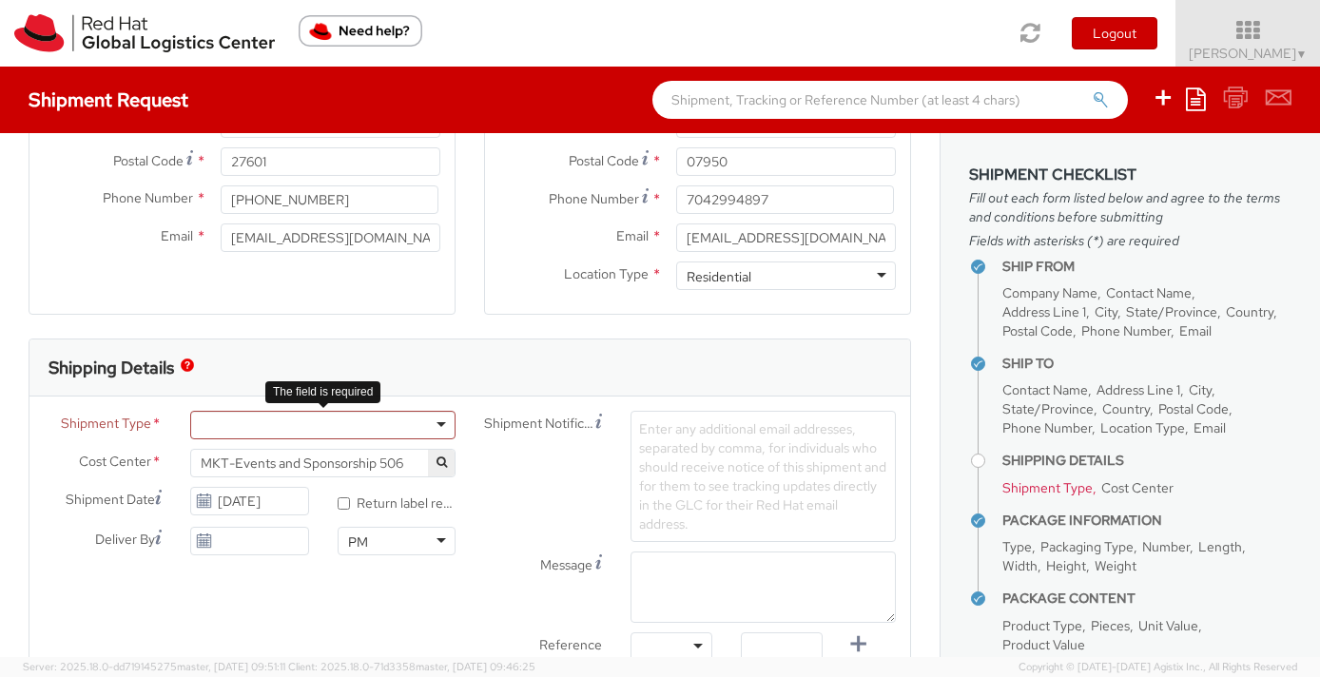
click at [445, 421] on div at bounding box center [322, 425] width 265 height 29
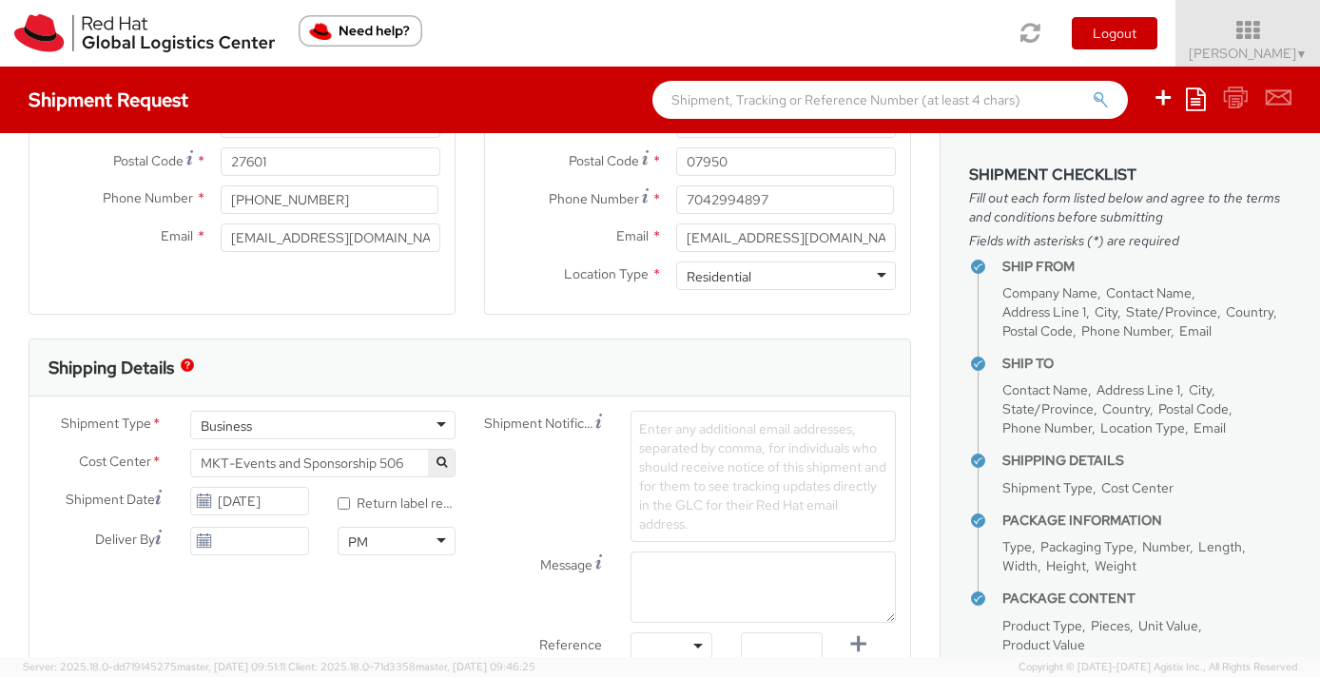
click at [539, 494] on div "Shipment Notification Enter any additional email addresses, separated by comma,…" at bounding box center [690, 476] width 440 height 131
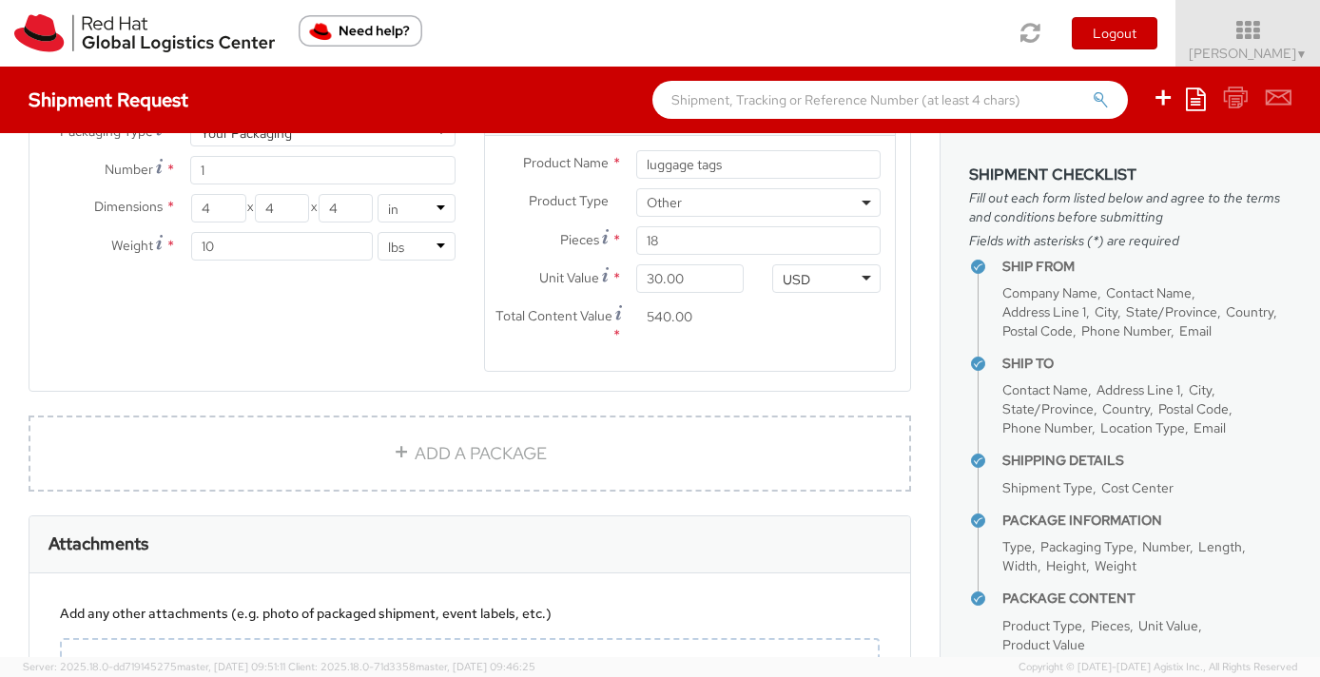
scroll to position [1294, 0]
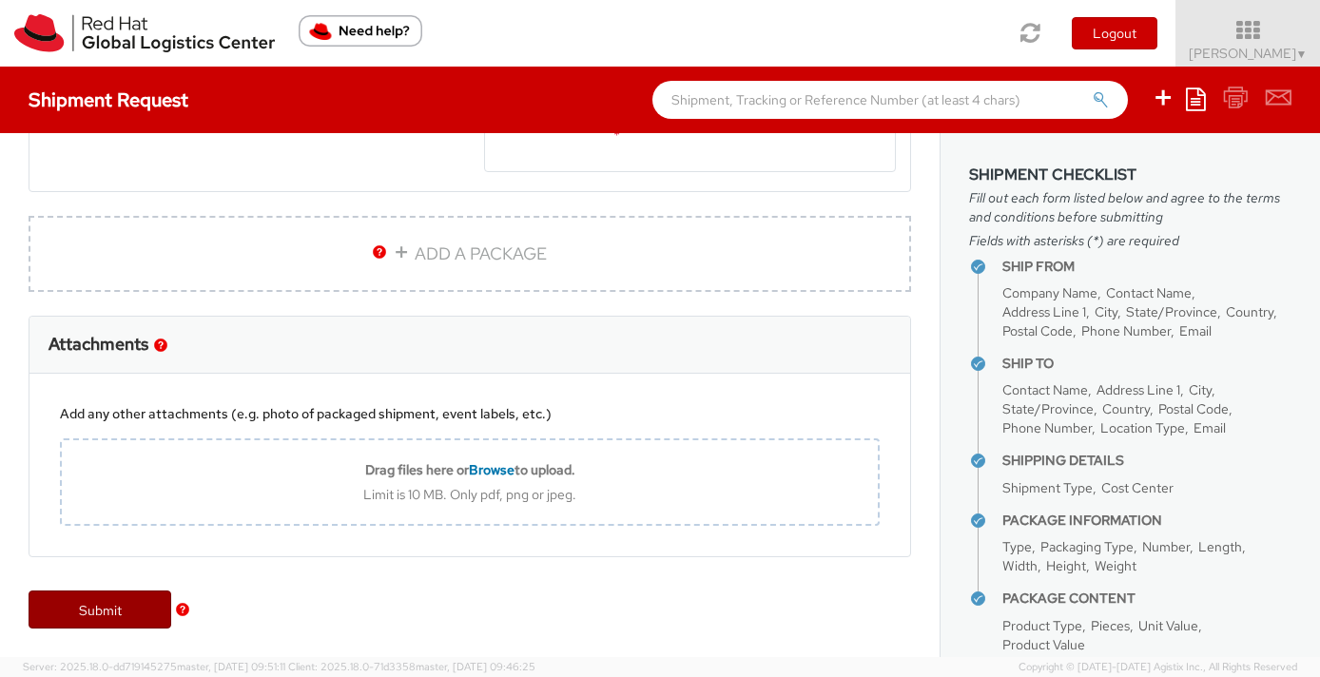
click at [100, 610] on link "Submit" at bounding box center [100, 610] width 143 height 38
type input "[PERSON_NAME] d'Amboise"
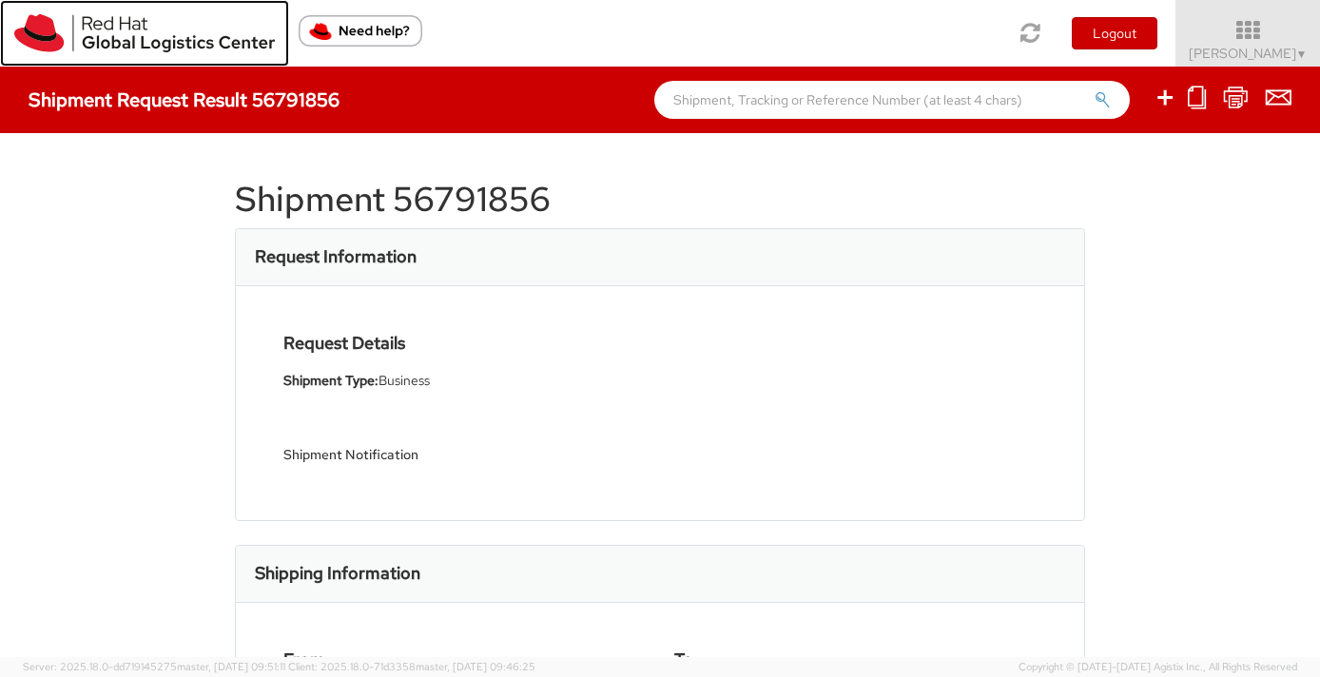
click at [63, 39] on img at bounding box center [144, 33] width 261 height 38
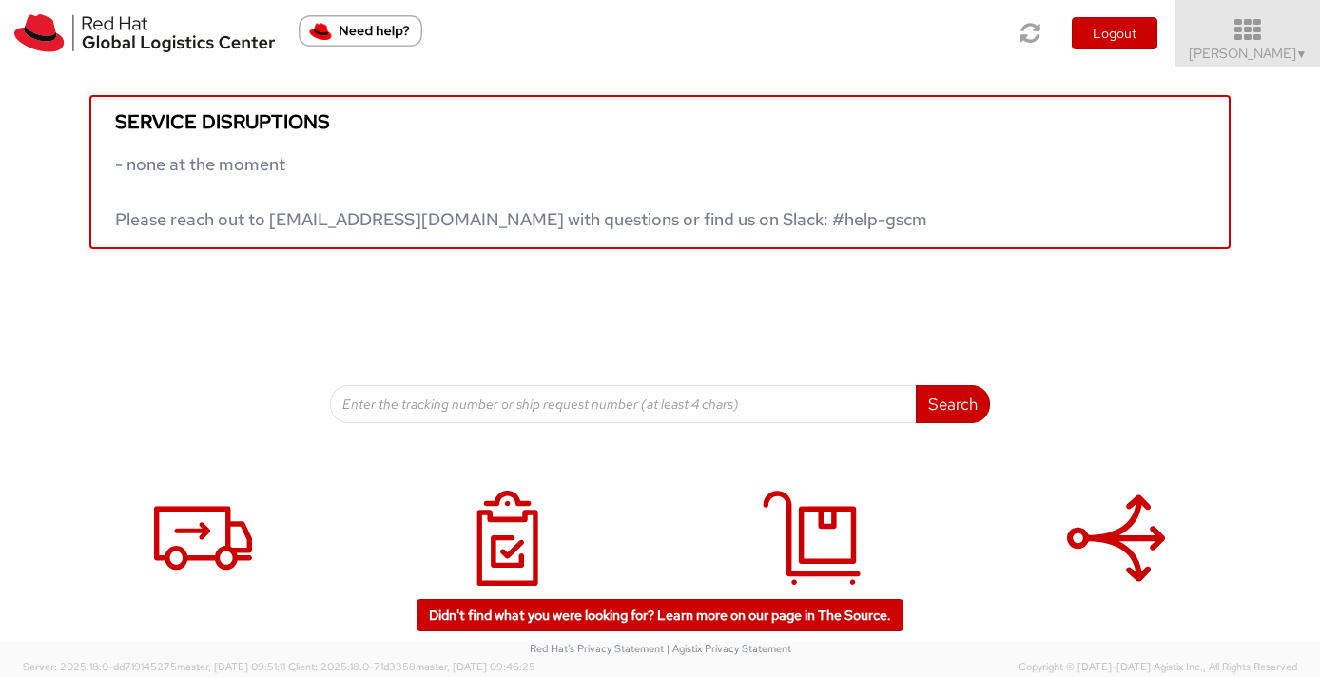
click at [1252, 53] on span "[PERSON_NAME] ▼" at bounding box center [1248, 53] width 119 height 17
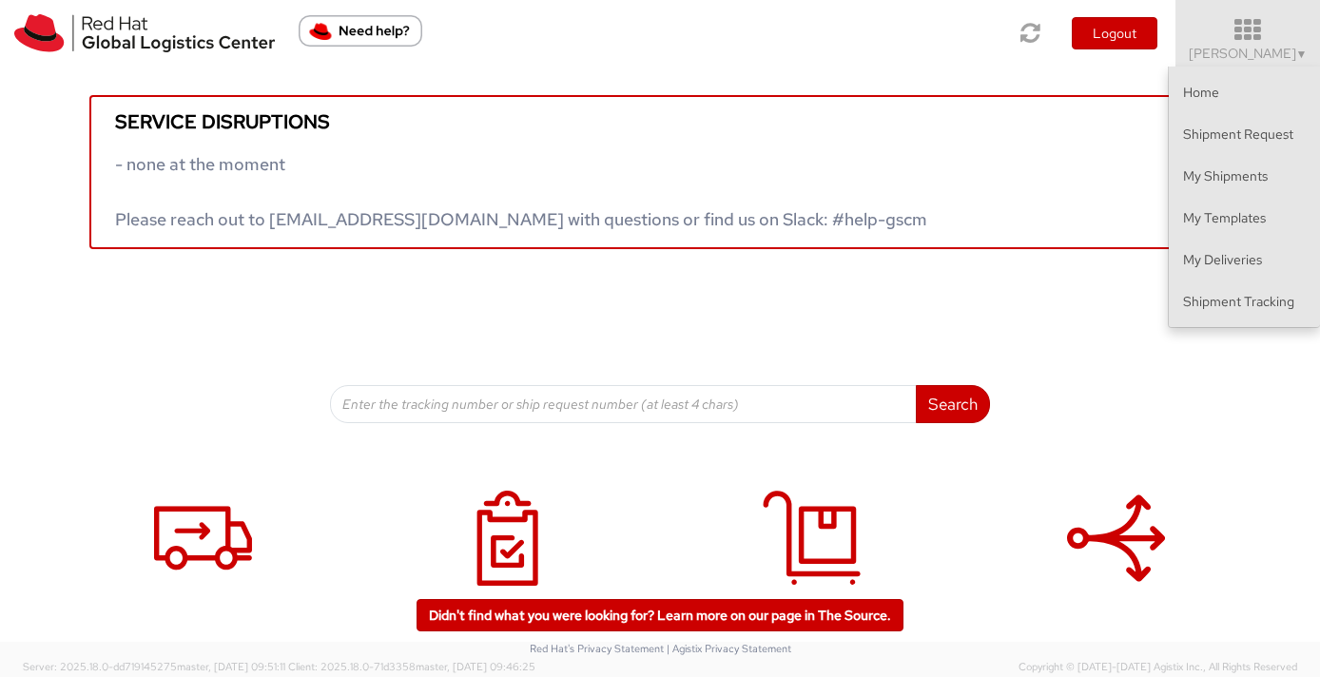
click at [1248, 25] on icon at bounding box center [1248, 30] width 166 height 27
